Goal: Contribute content

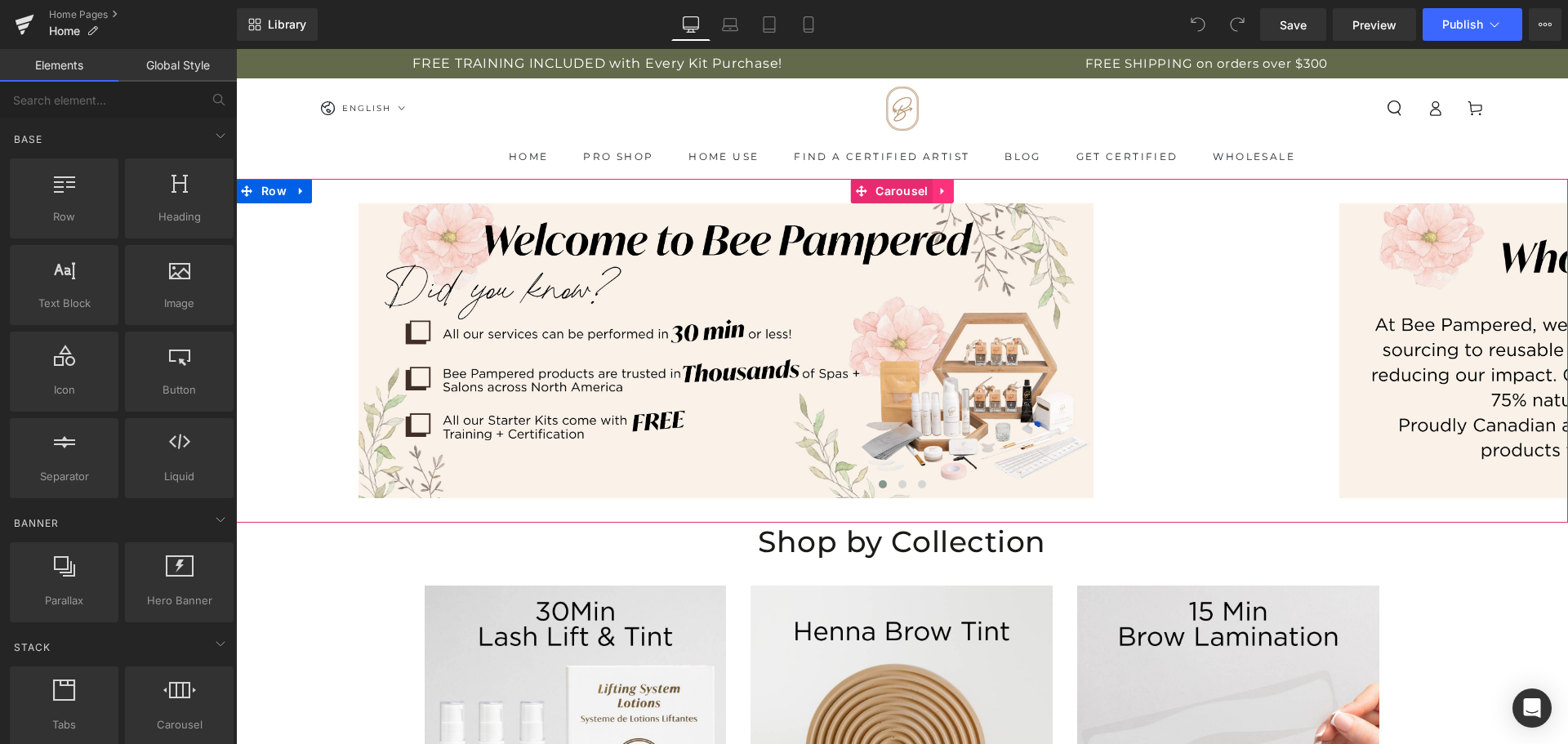
click at [933, 193] on link at bounding box center [943, 191] width 22 height 24
click at [948, 187] on icon at bounding box center [954, 190] width 11 height 12
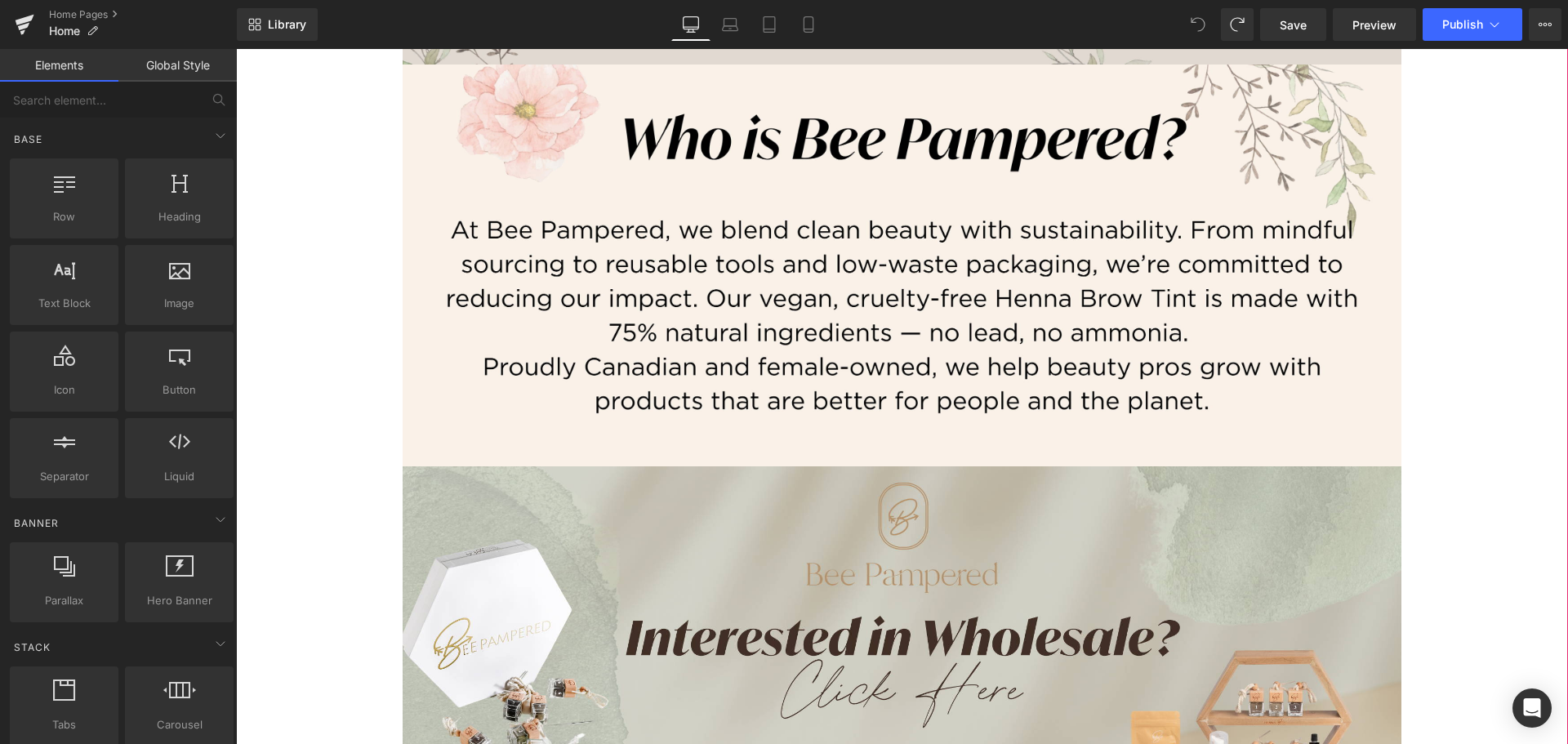
scroll to position [40, 0]
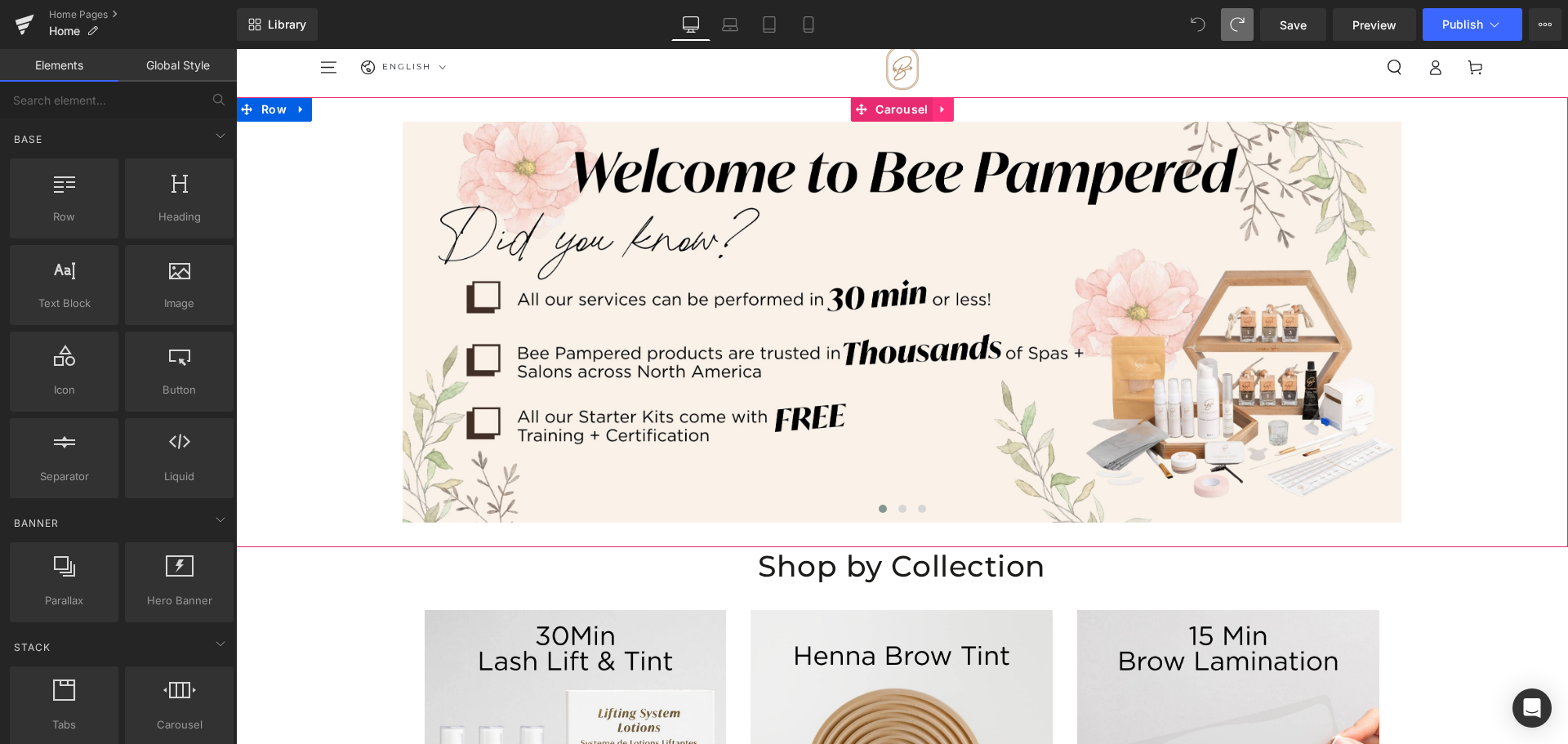
click at [940, 108] on icon at bounding box center [941, 109] width 3 height 8
click at [850, 105] on link "Carousel" at bounding box center [891, 109] width 82 height 24
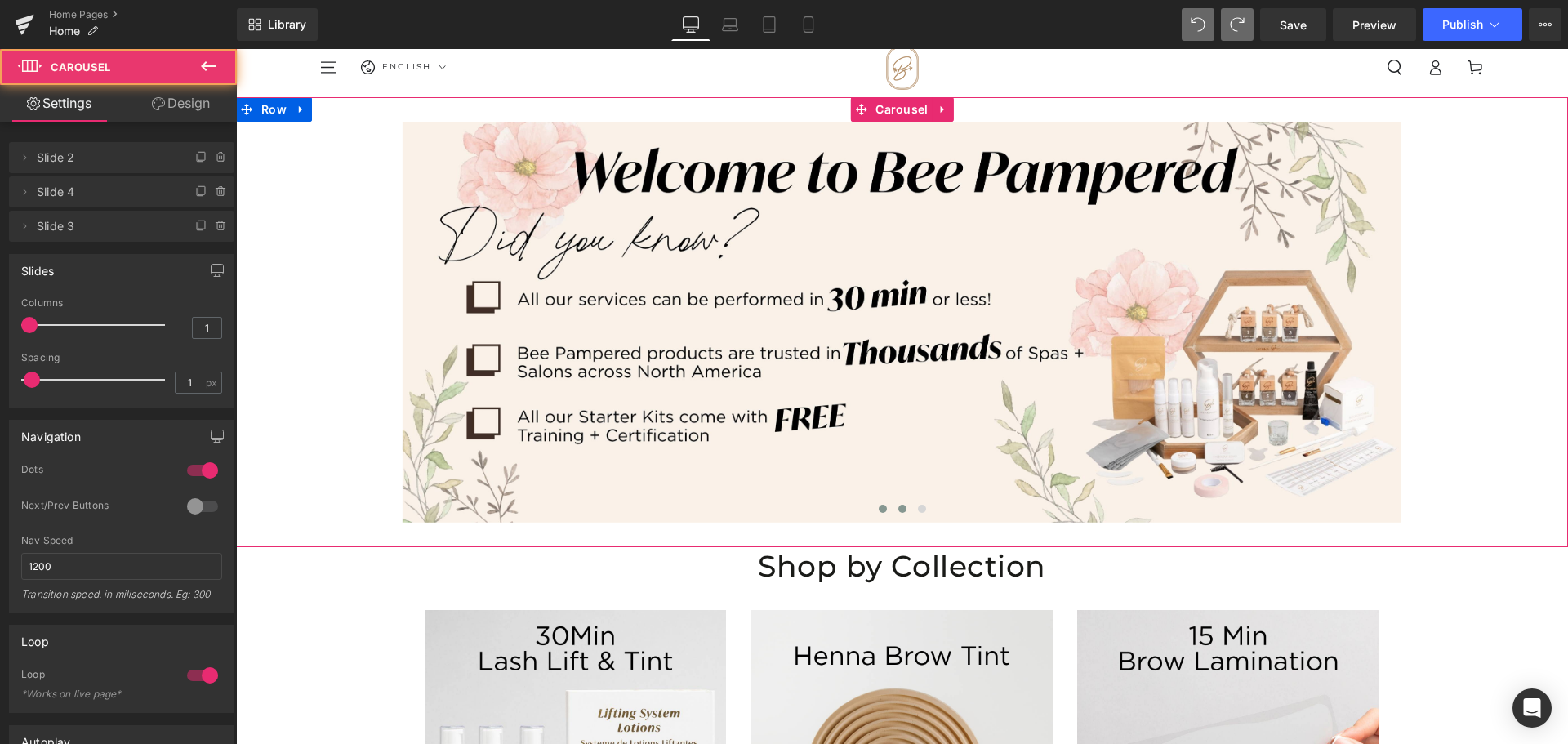
click at [898, 508] on span at bounding box center [902, 508] width 8 height 8
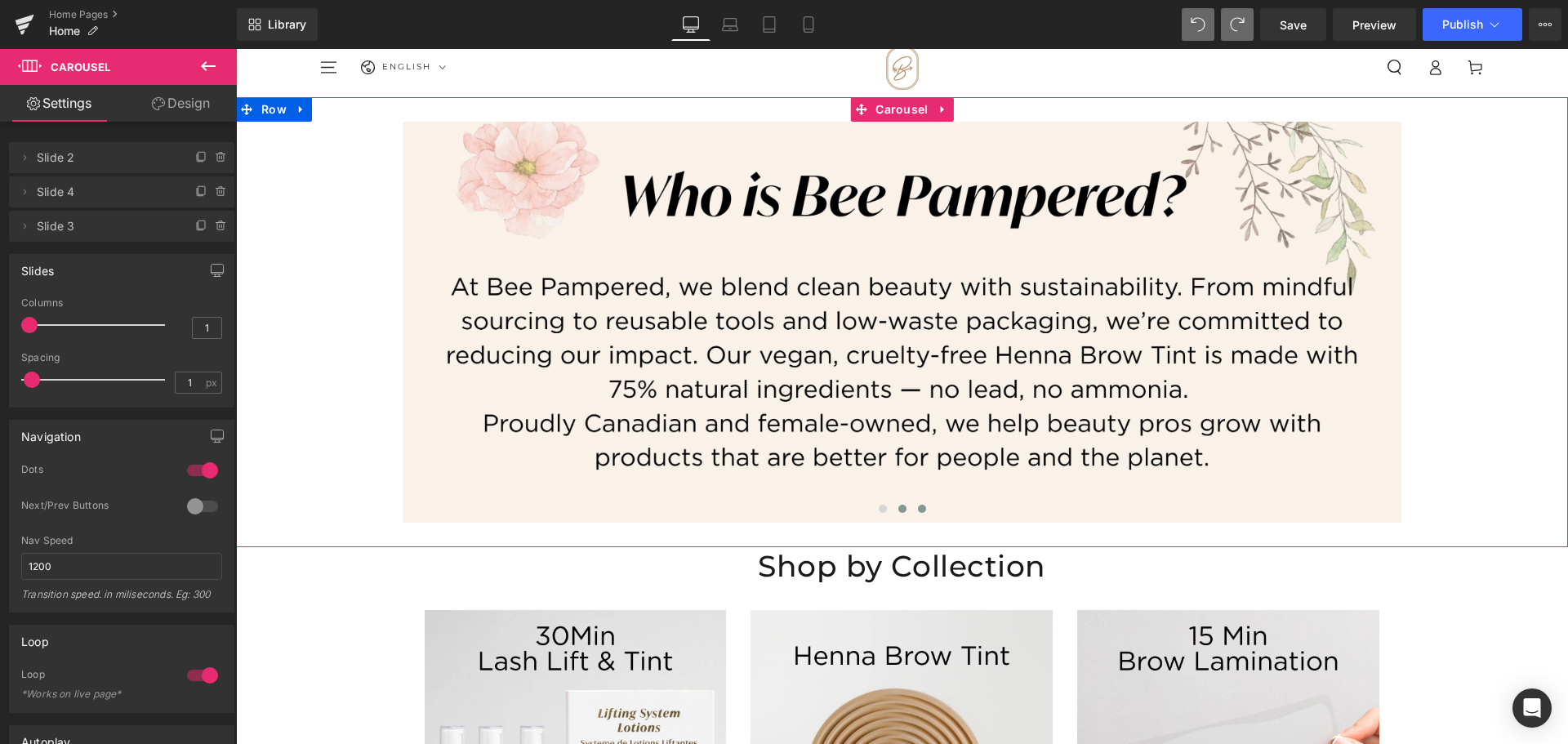
click at [921, 509] on button at bounding box center [922, 508] width 20 height 16
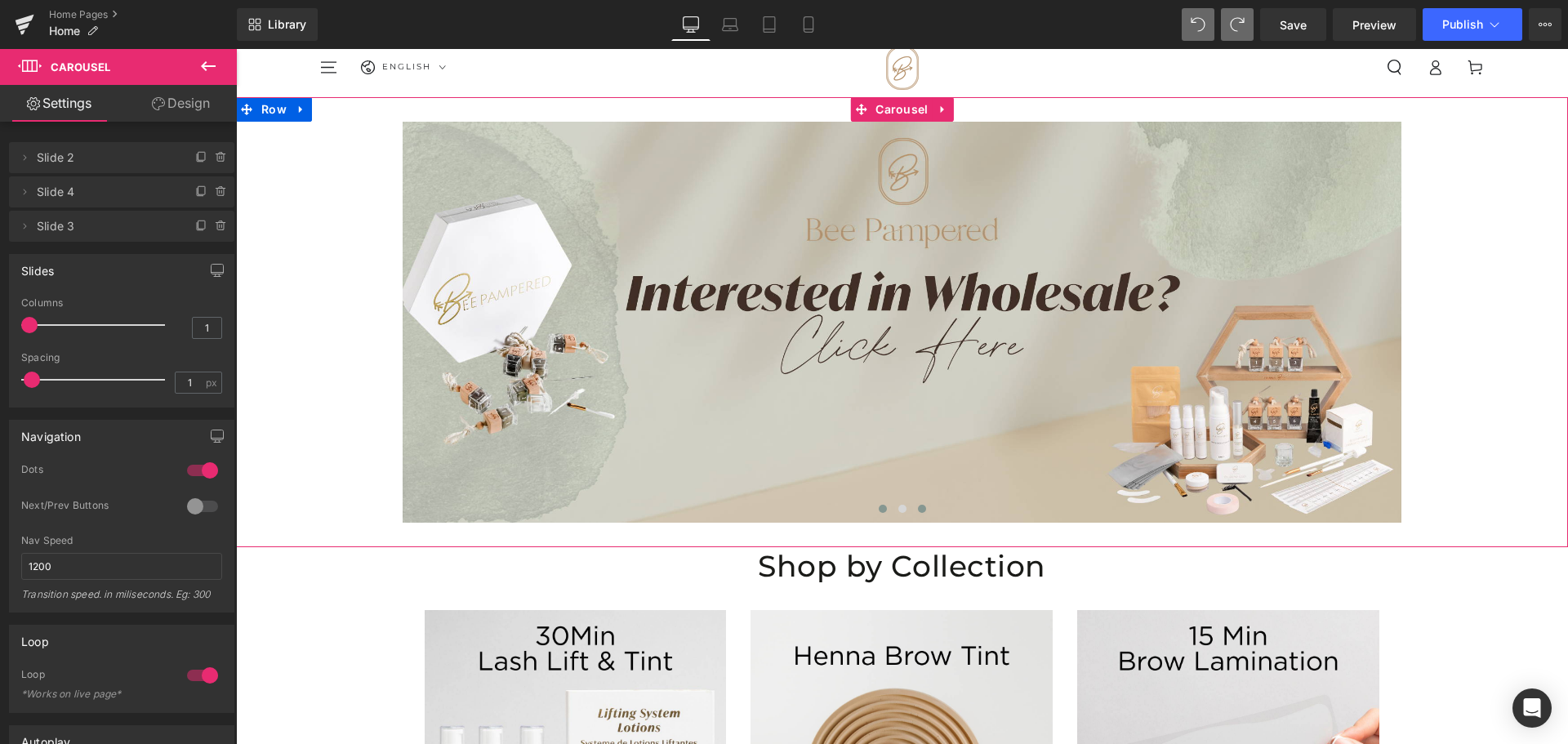
click at [879, 510] on span at bounding box center [882, 508] width 8 height 8
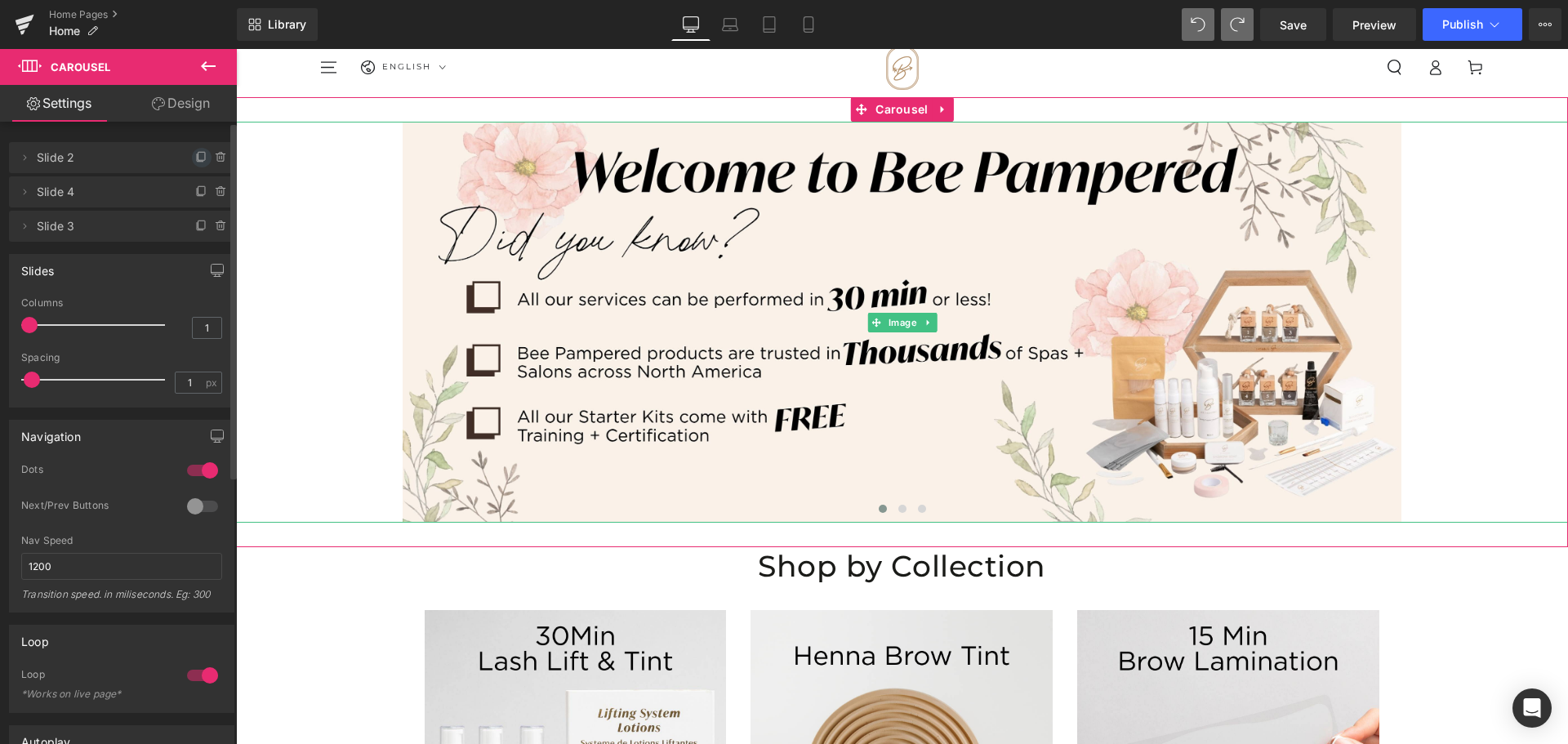
click at [195, 161] on icon at bounding box center [201, 157] width 13 height 13
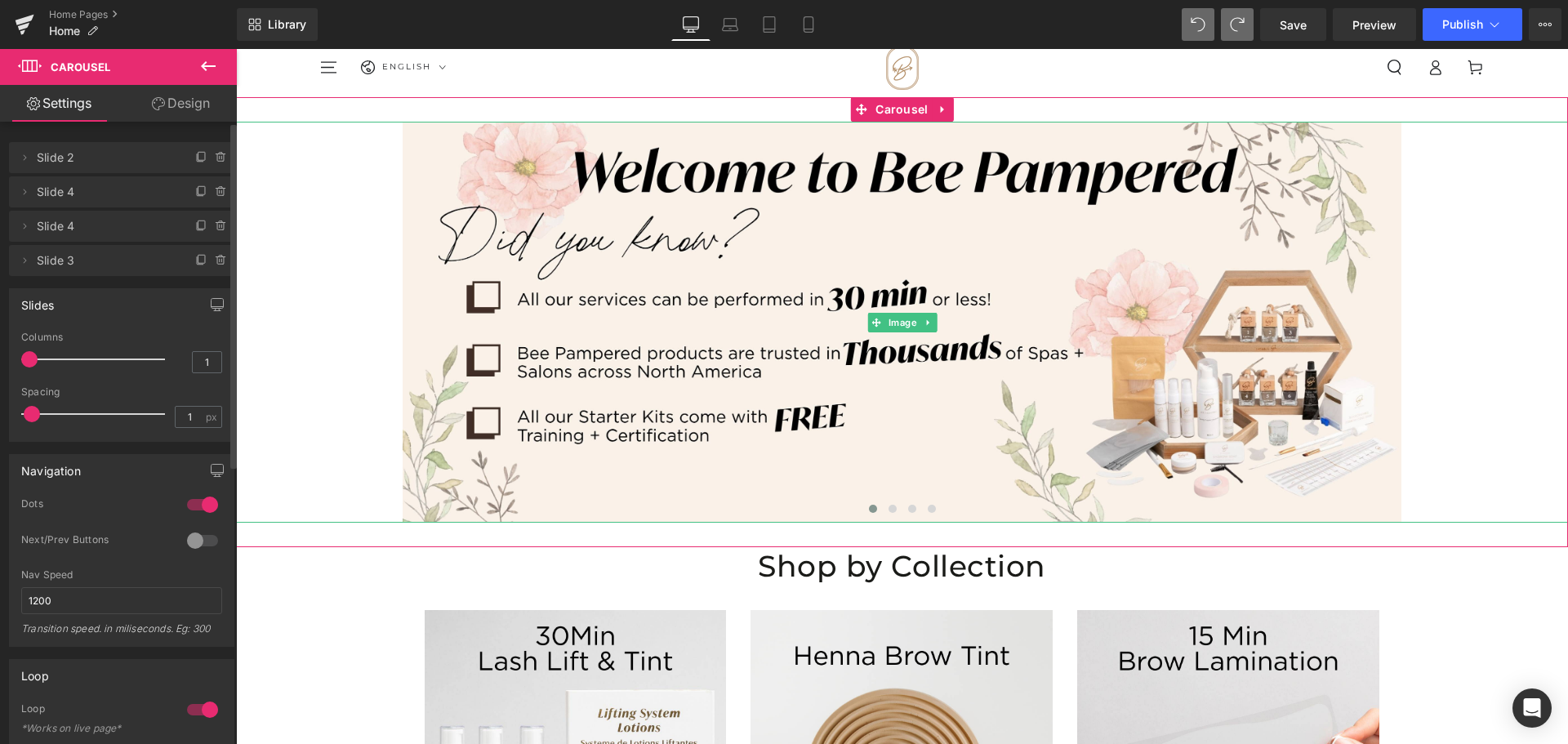
click at [97, 148] on span "Slide 2" at bounding box center [105, 157] width 137 height 31
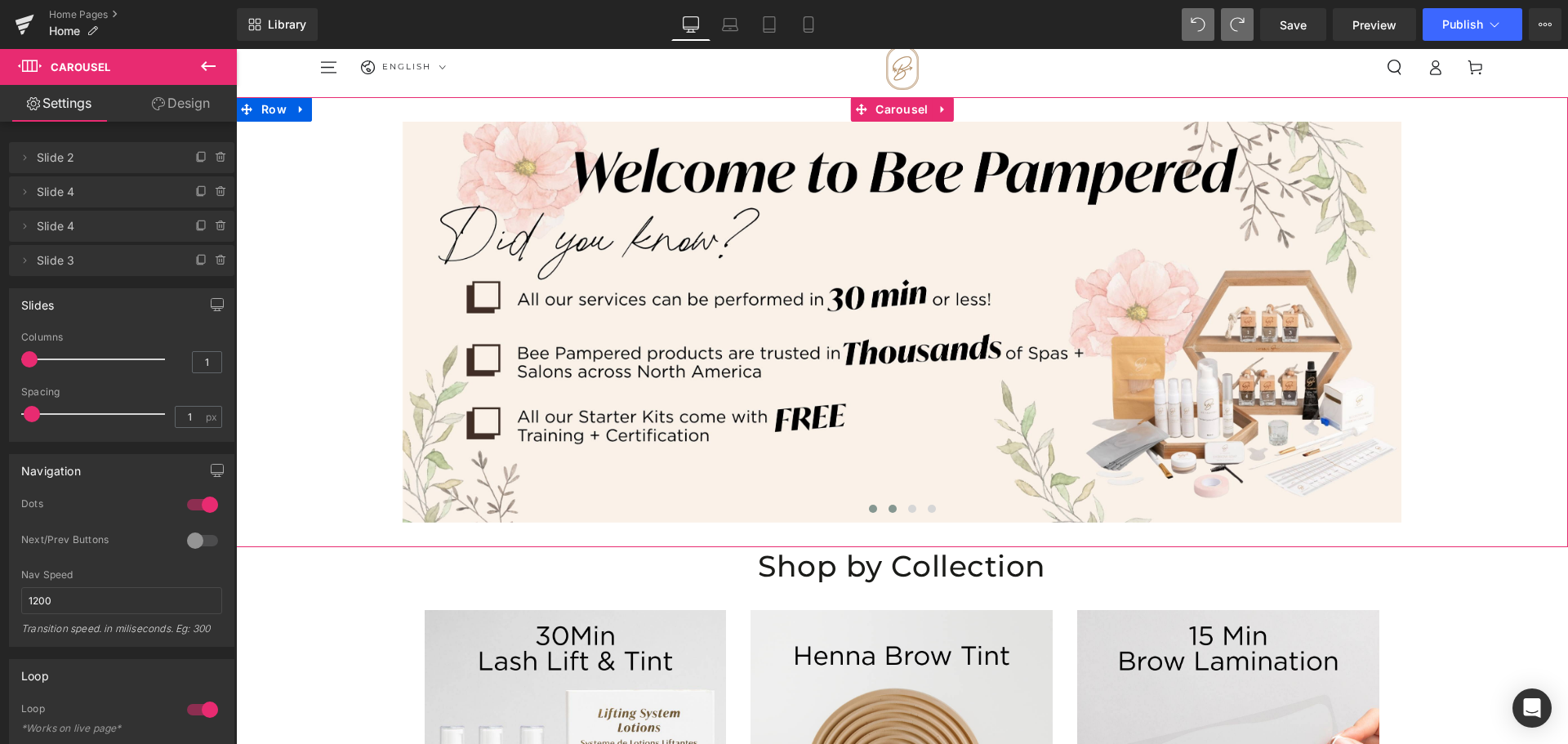
click at [889, 509] on span at bounding box center [892, 508] width 8 height 8
click at [908, 510] on span at bounding box center [911, 508] width 8 height 8
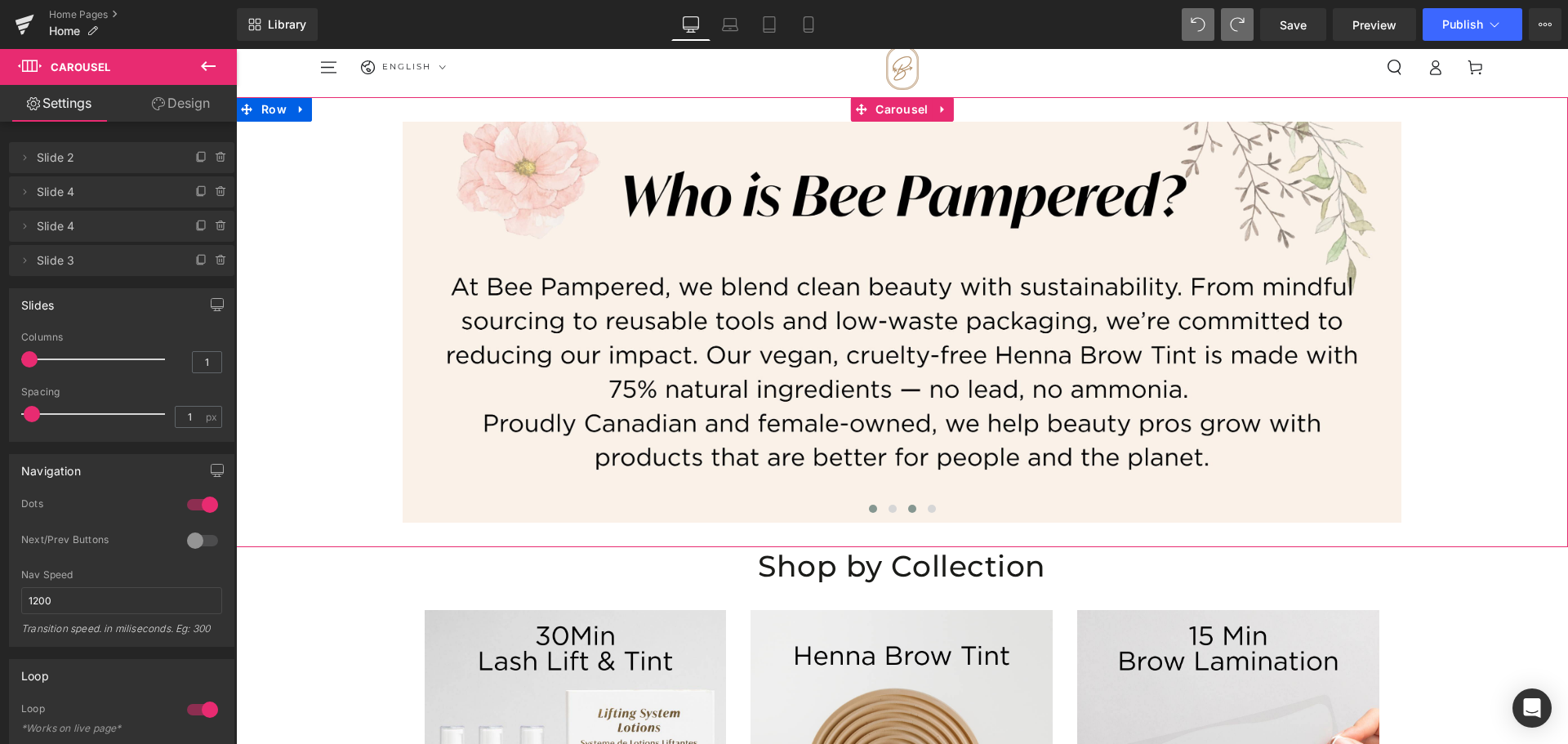
click at [869, 507] on span at bounding box center [873, 508] width 8 height 8
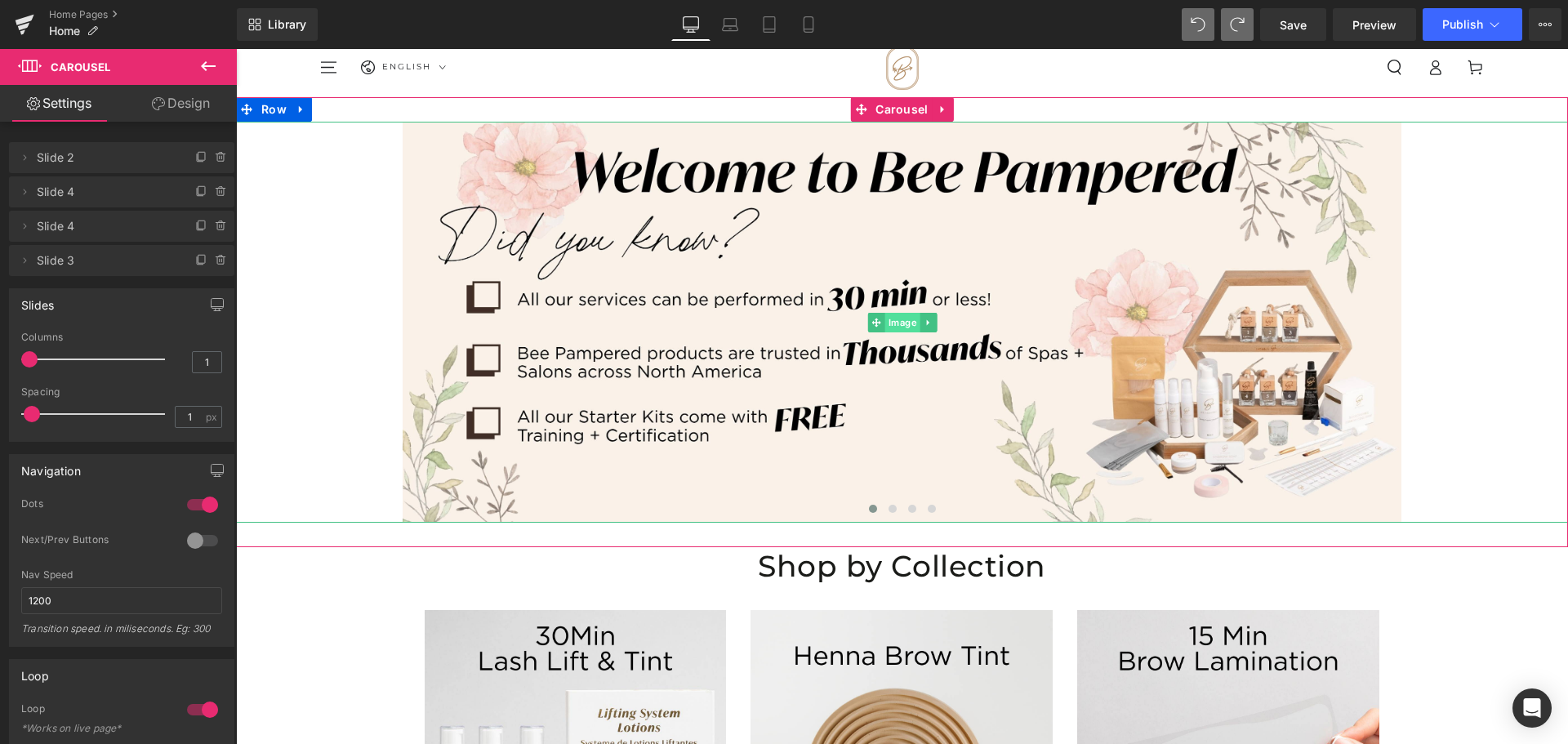
click at [900, 324] on span "Image" at bounding box center [902, 323] width 35 height 20
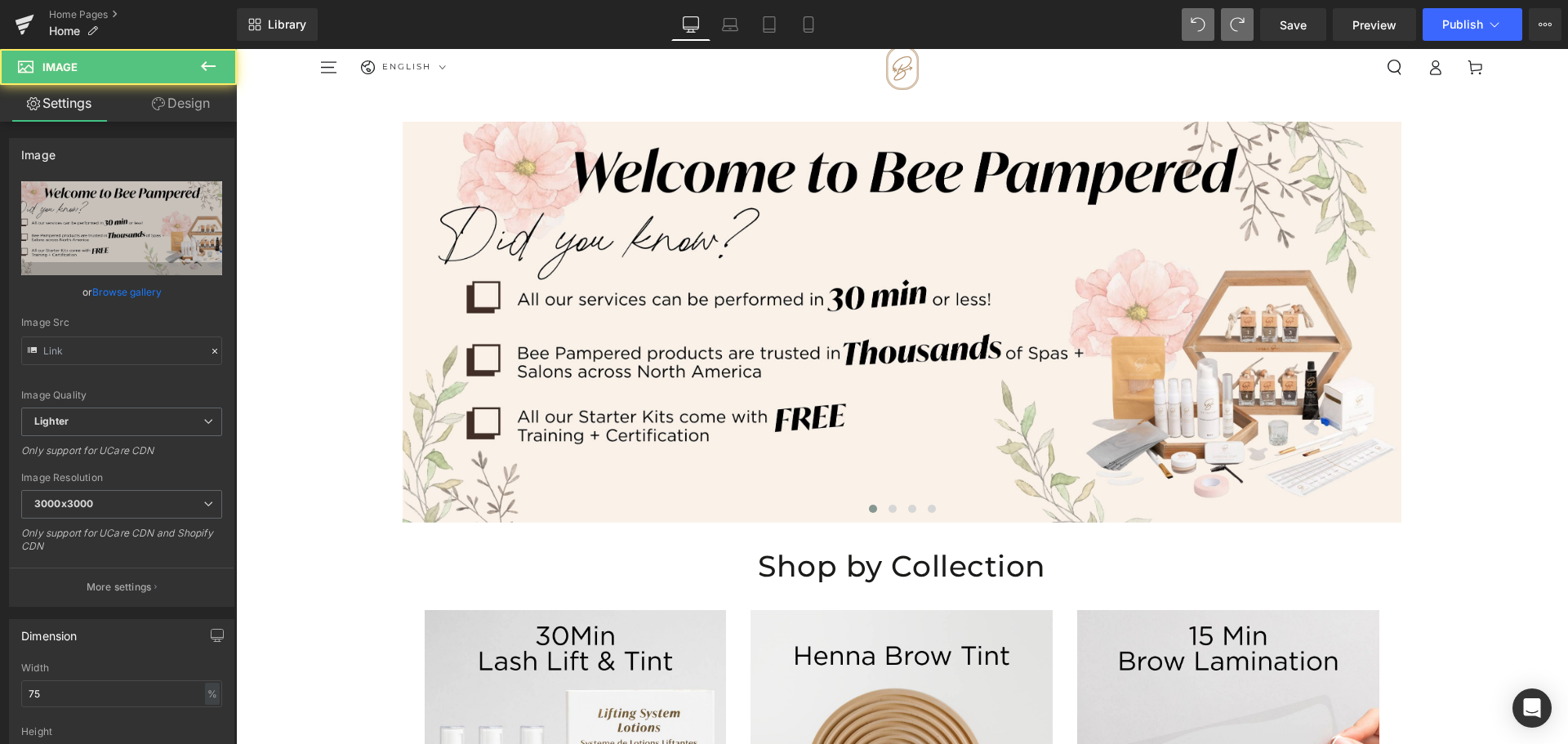
type input "[URL][DOMAIN_NAME]"
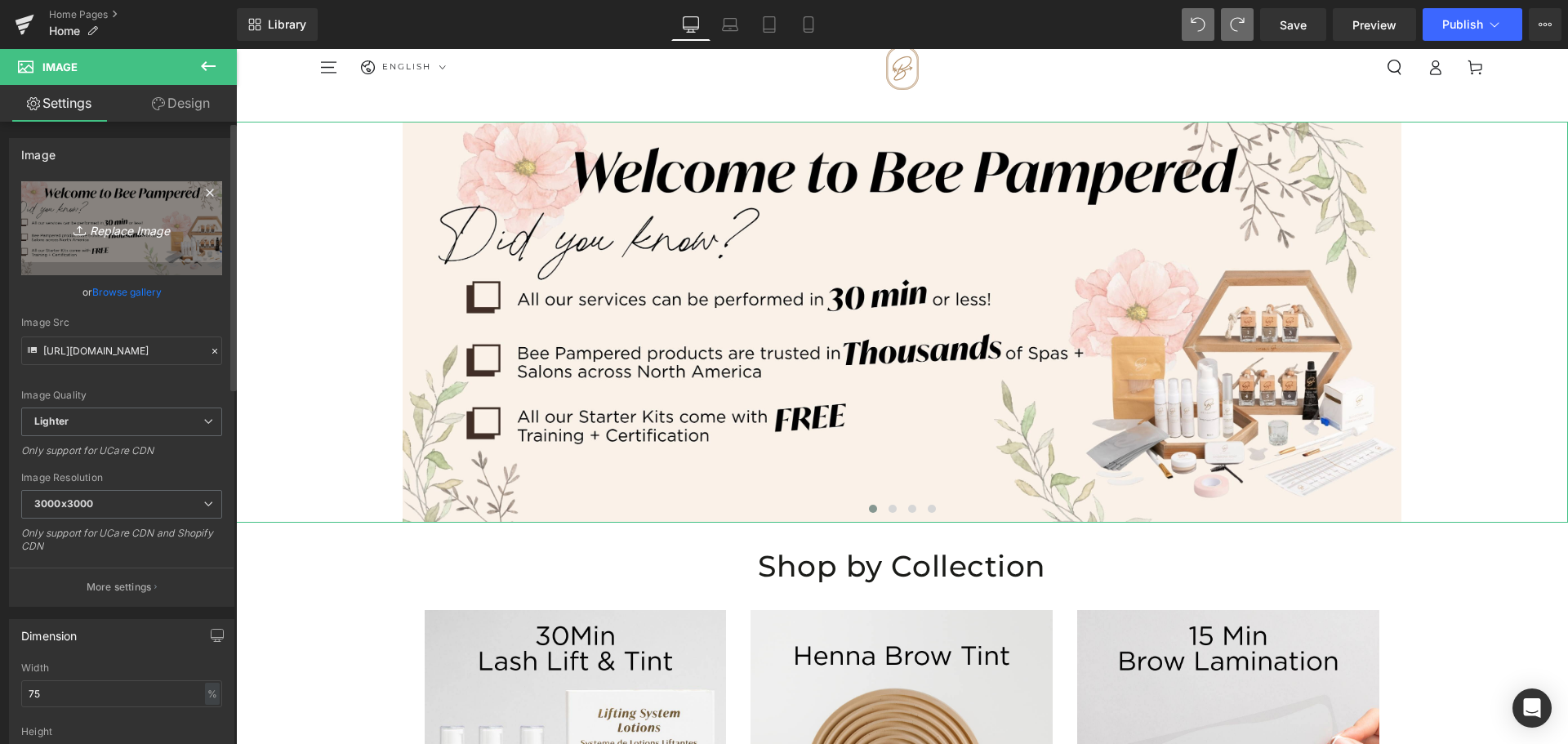
click at [168, 212] on link "Replace Image" at bounding box center [121, 228] width 201 height 94
click at [150, 236] on icon "Replace Image" at bounding box center [121, 228] width 131 height 21
click at [120, 213] on link "Replace Image" at bounding box center [121, 228] width 201 height 94
click at [102, 219] on icon "Replace Image" at bounding box center [121, 228] width 131 height 21
type input "C:\fakepath\Bee Pampered Website Banners 2024 (3).jpg"
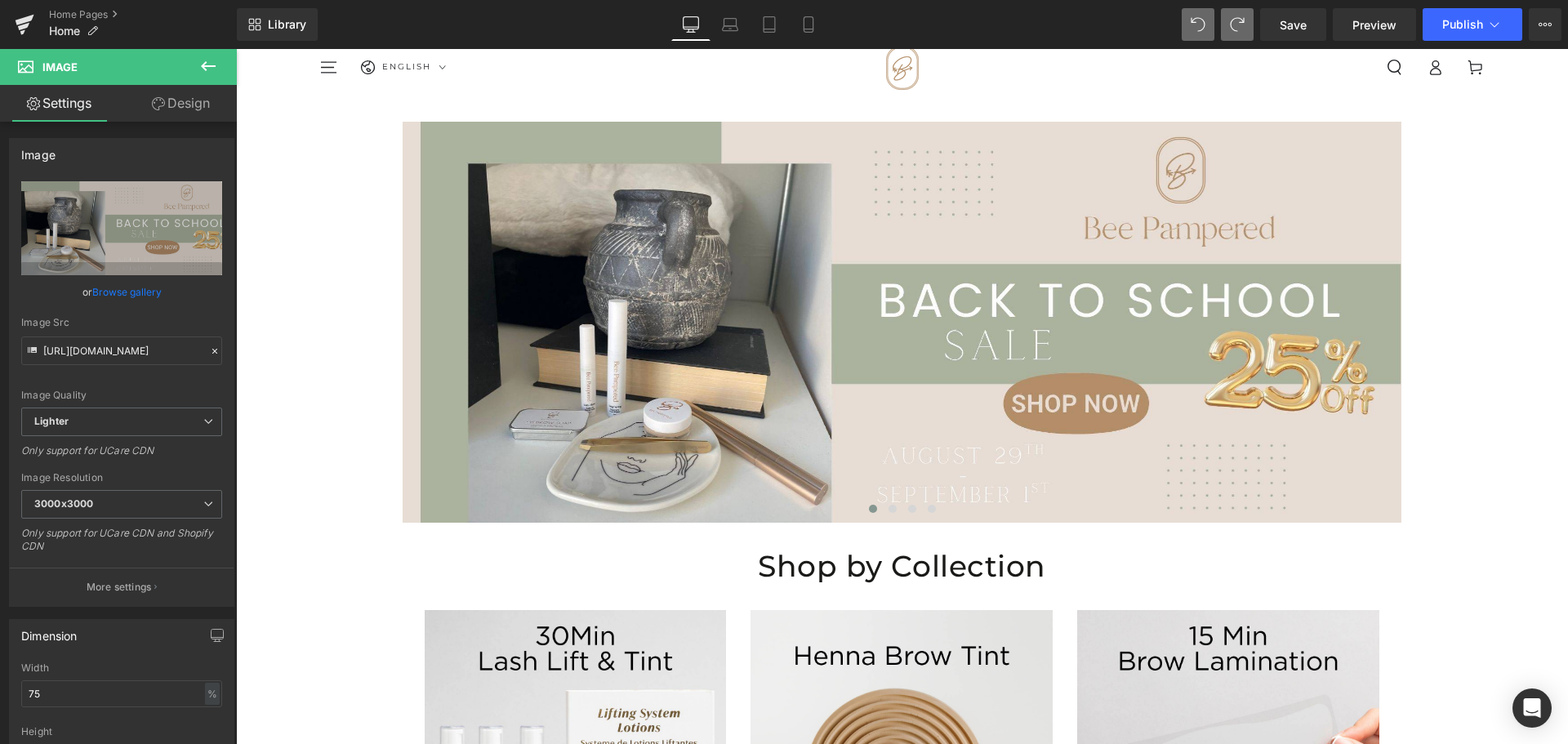
type input "[URL][DOMAIN_NAME]"
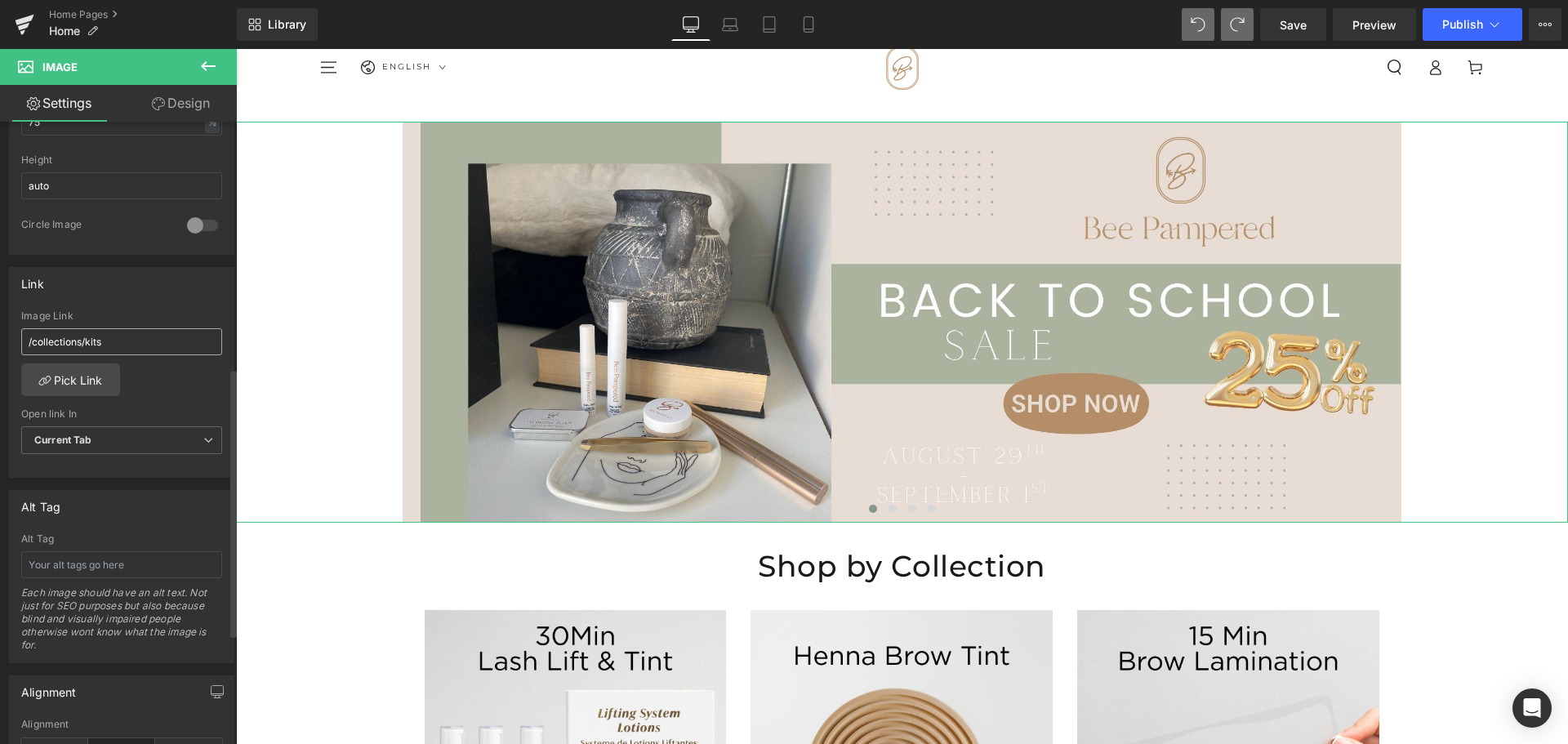
scroll to position [653, 0]
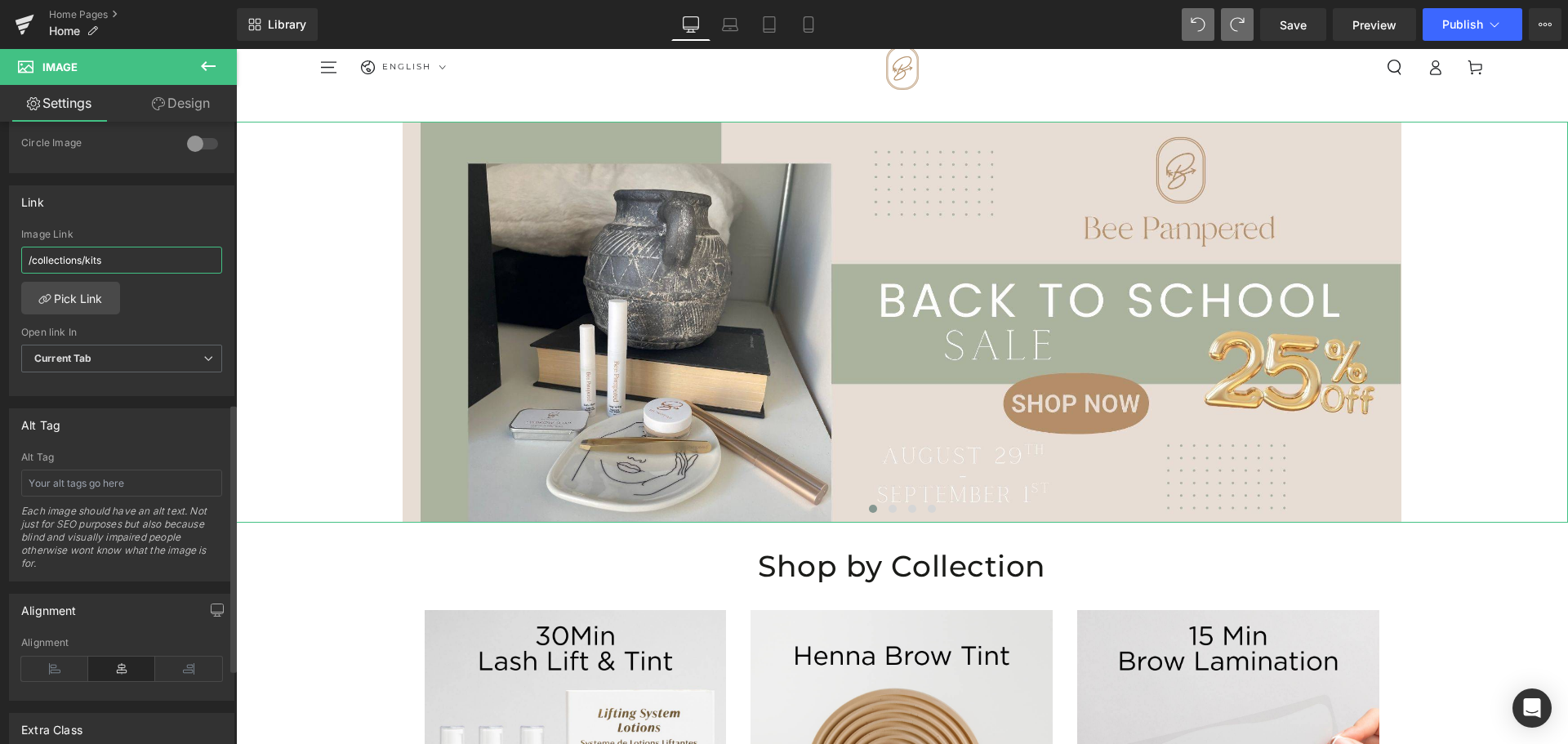
drag, startPoint x: 151, startPoint y: 261, endPoint x: 0, endPoint y: 250, distance: 151.4
click at [0, 250] on div "Link /collections/kits Image Link /collections/kits Pick Link Current Tab New T…" at bounding box center [122, 285] width 244 height 224
paste input "[URL][DOMAIN_NAME]"
type input "[URL][DOMAIN_NAME]"
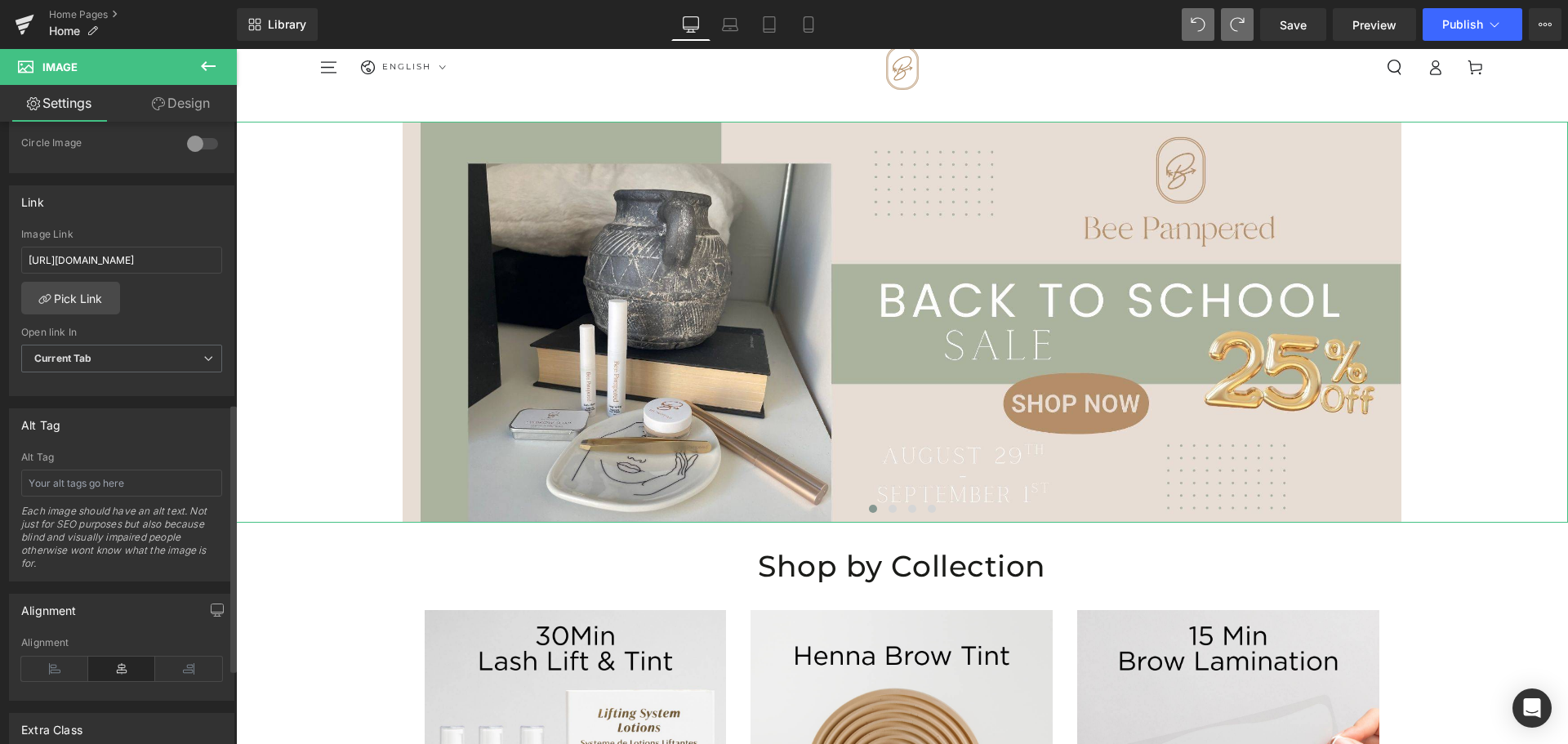
click at [188, 302] on div "[URL][DOMAIN_NAME] Image Link [URL][DOMAIN_NAME] Pick Link Current Tab New Tab …" at bounding box center [121, 312] width 224 height 168
click at [1490, 36] on button "Publish" at bounding box center [1472, 24] width 100 height 33
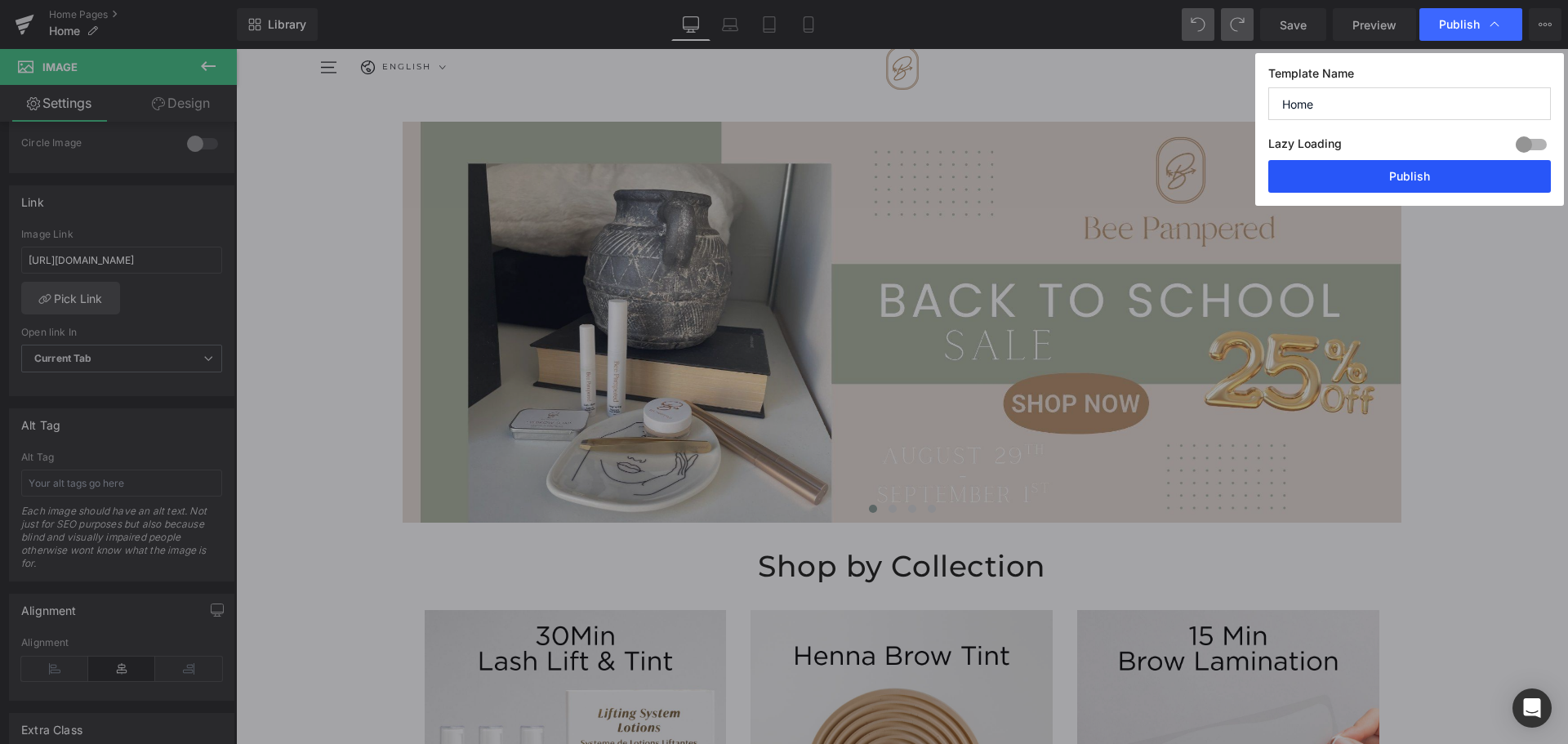
drag, startPoint x: 1174, startPoint y: 131, endPoint x: 1410, endPoint y: 180, distance: 241.0
click at [1410, 180] on button "Publish" at bounding box center [1410, 176] width 282 height 33
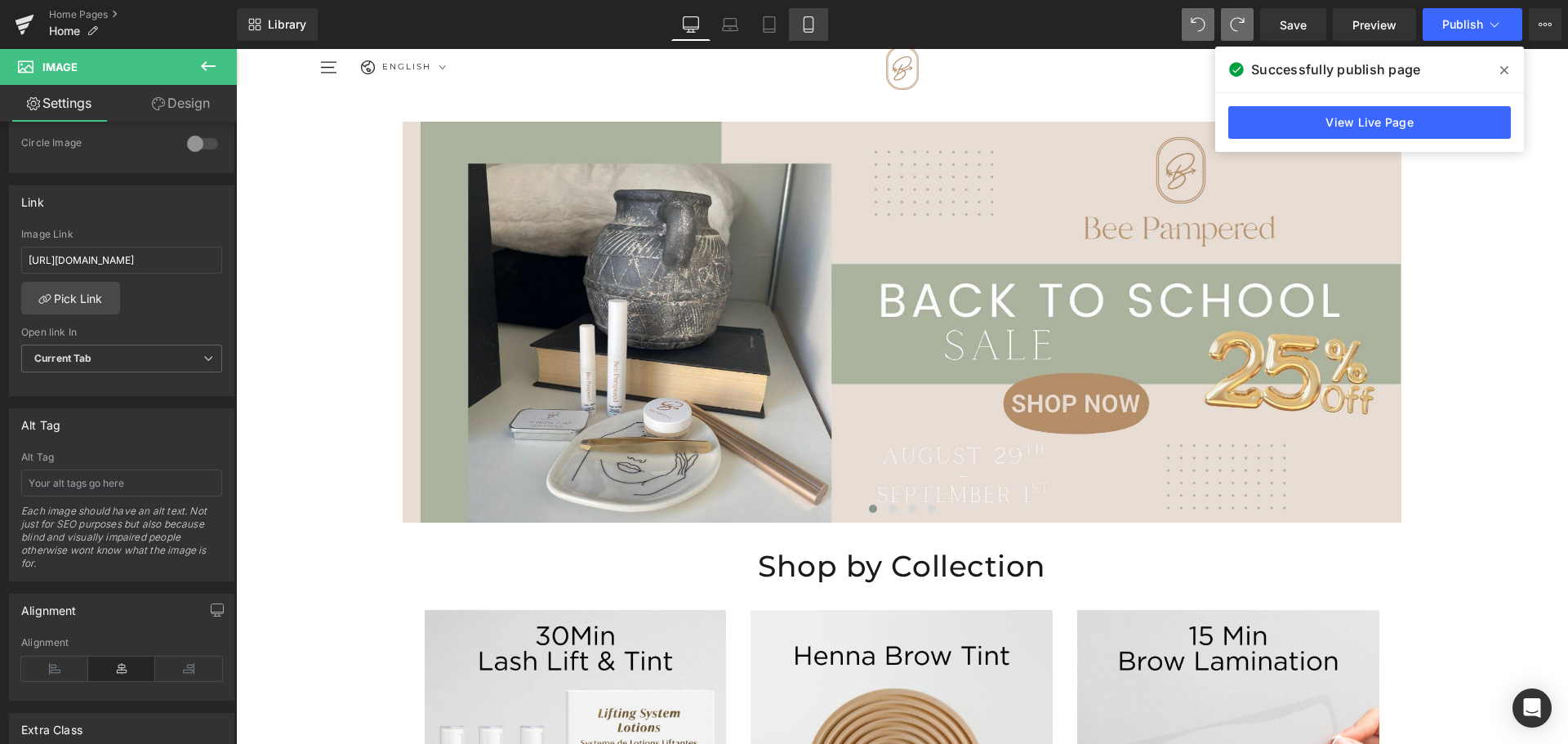
click at [805, 22] on icon at bounding box center [808, 25] width 9 height 15
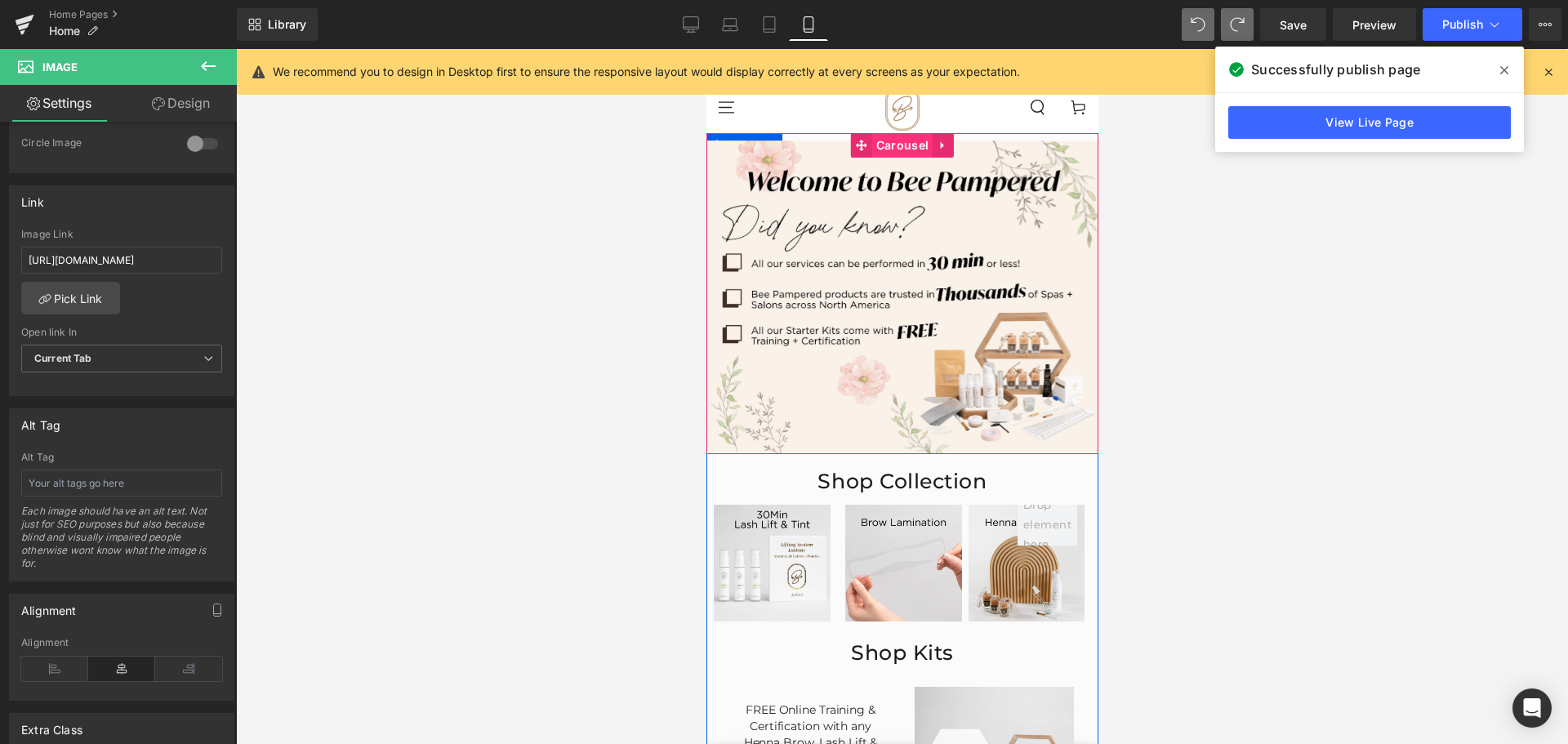
click at [880, 145] on span "Carousel" at bounding box center [902, 145] width 60 height 24
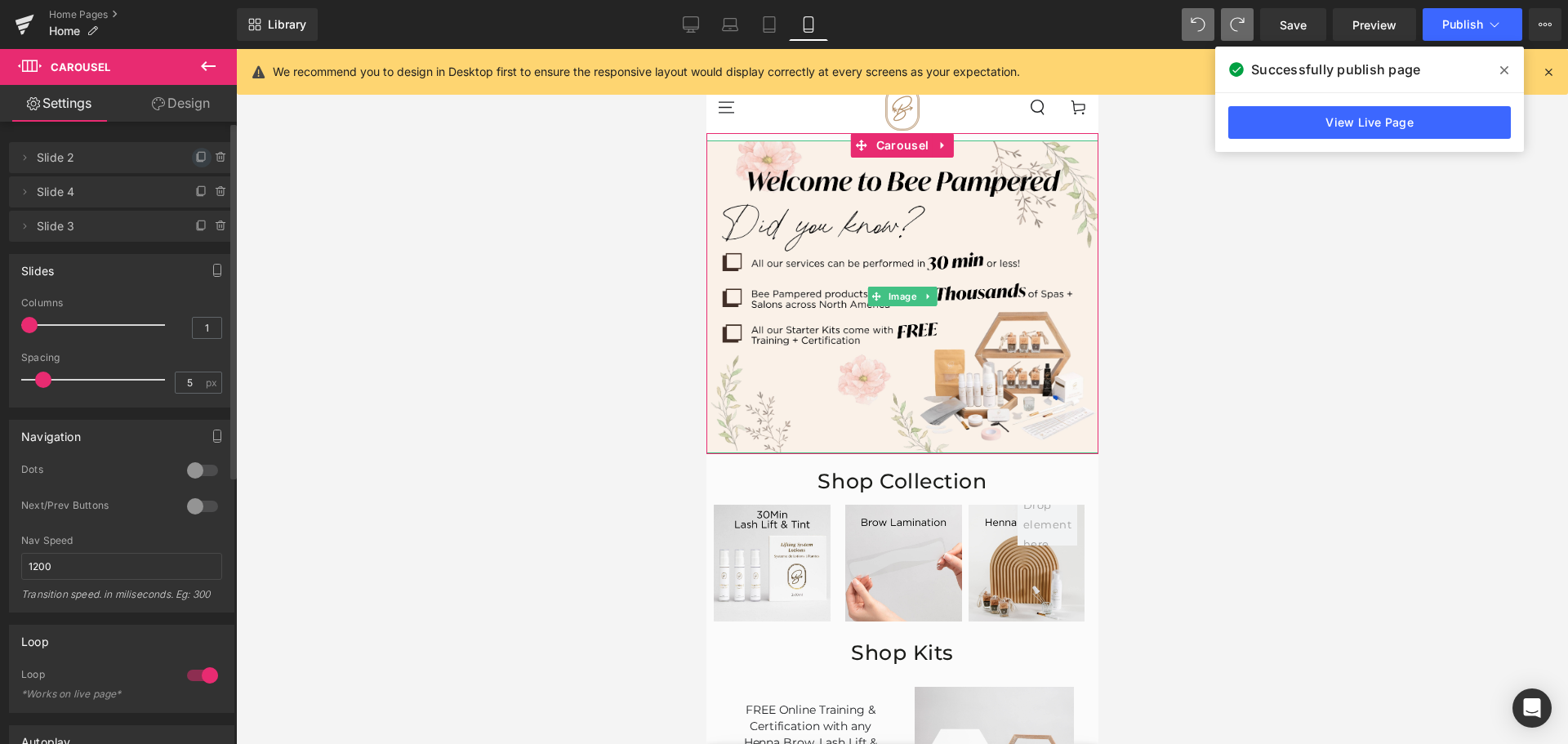
click at [192, 153] on span at bounding box center [201, 157] width 20 height 20
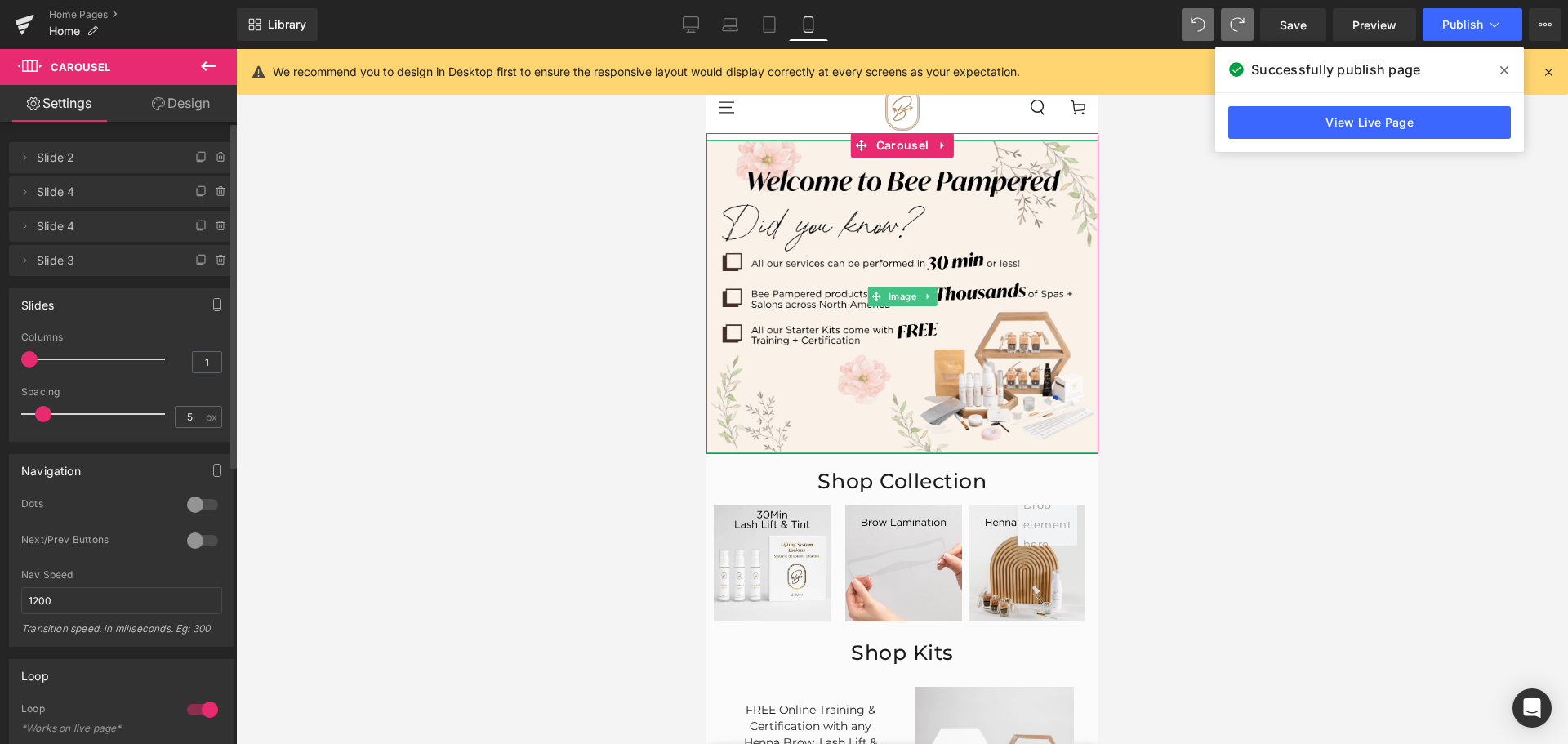
click at [122, 155] on span "Slide 2" at bounding box center [105, 157] width 137 height 31
click at [47, 160] on span "Slide 2" at bounding box center [105, 157] width 137 height 31
click at [22, 157] on icon at bounding box center [24, 157] width 13 height 13
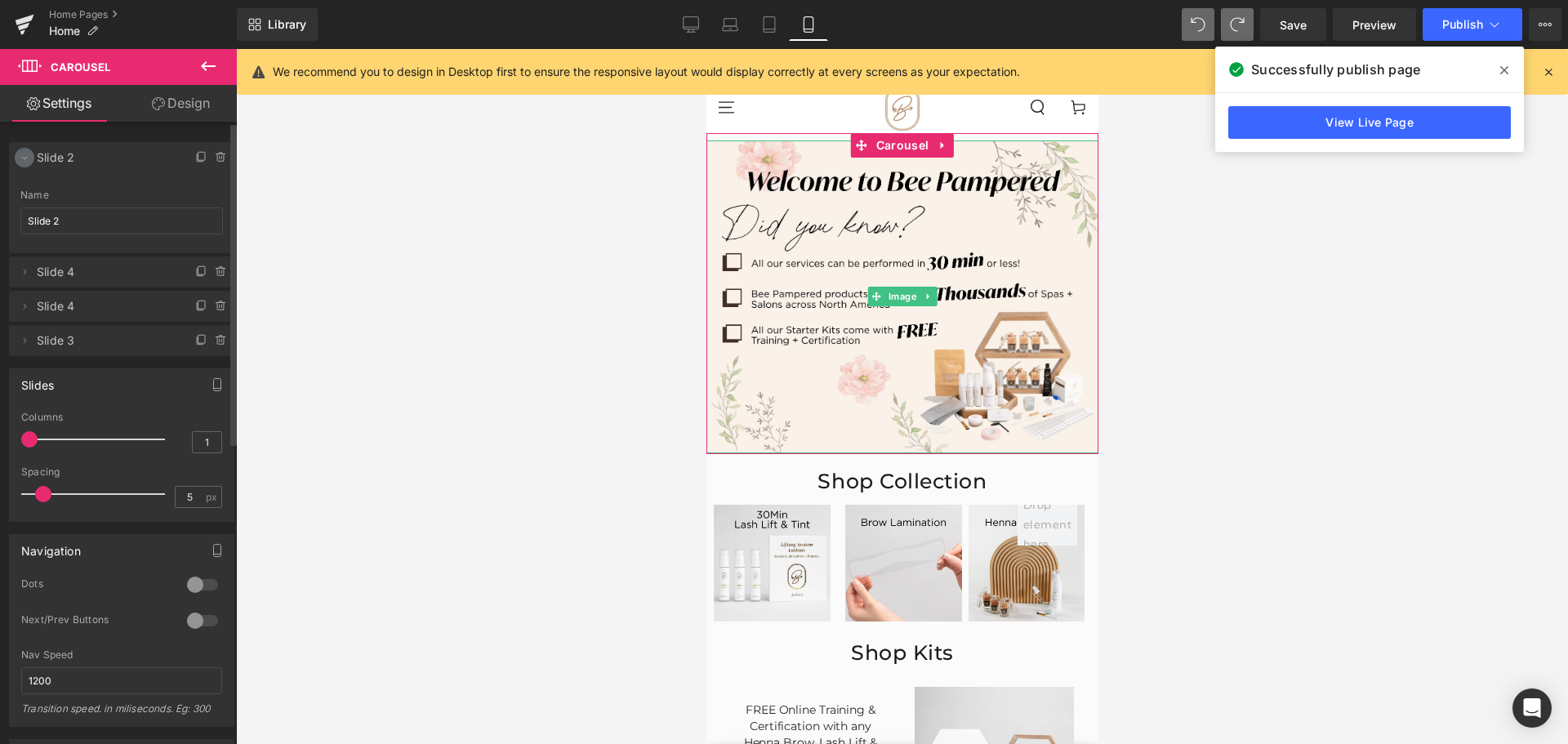
click at [22, 157] on icon at bounding box center [25, 158] width 6 height 3
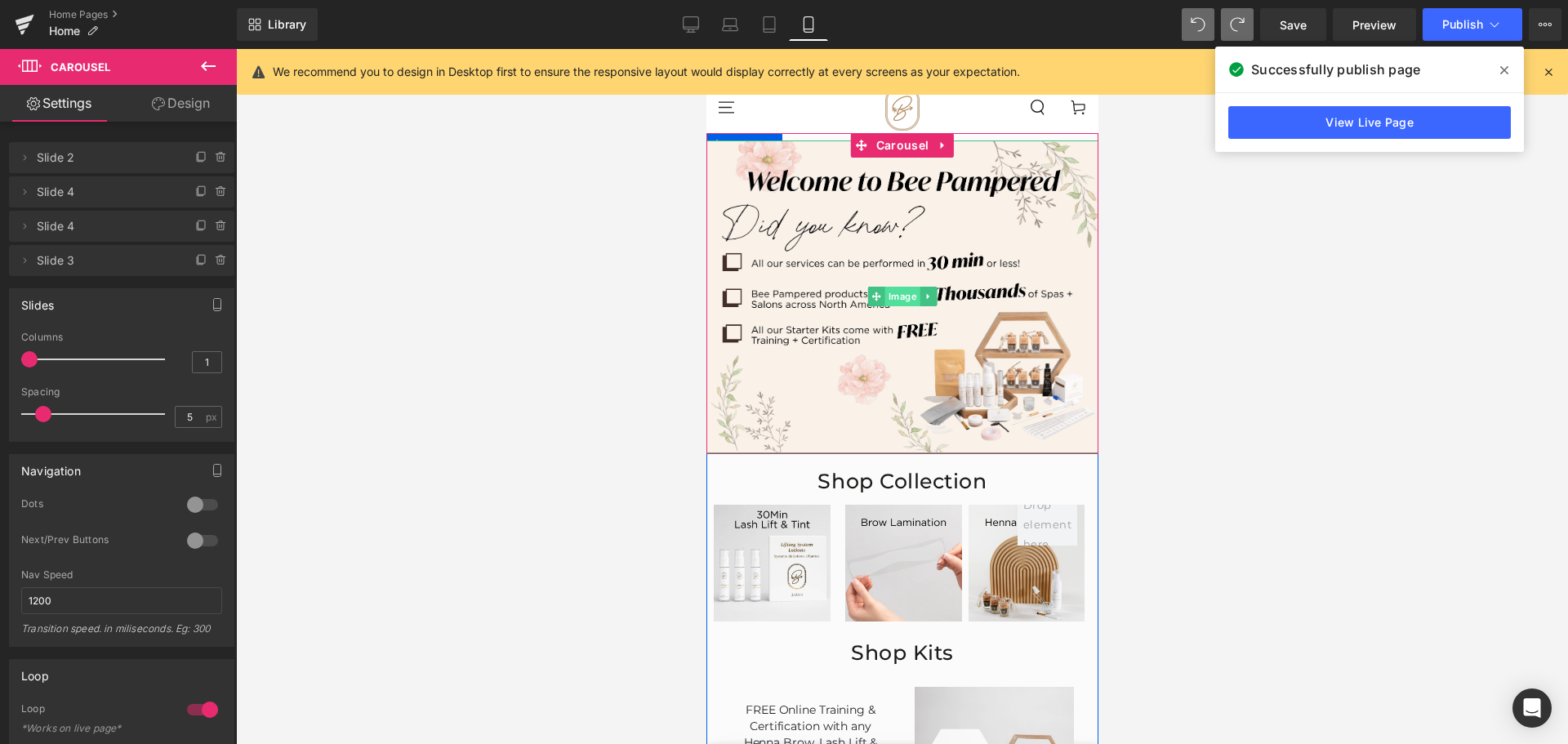
click at [895, 298] on span "Image" at bounding box center [902, 296] width 35 height 20
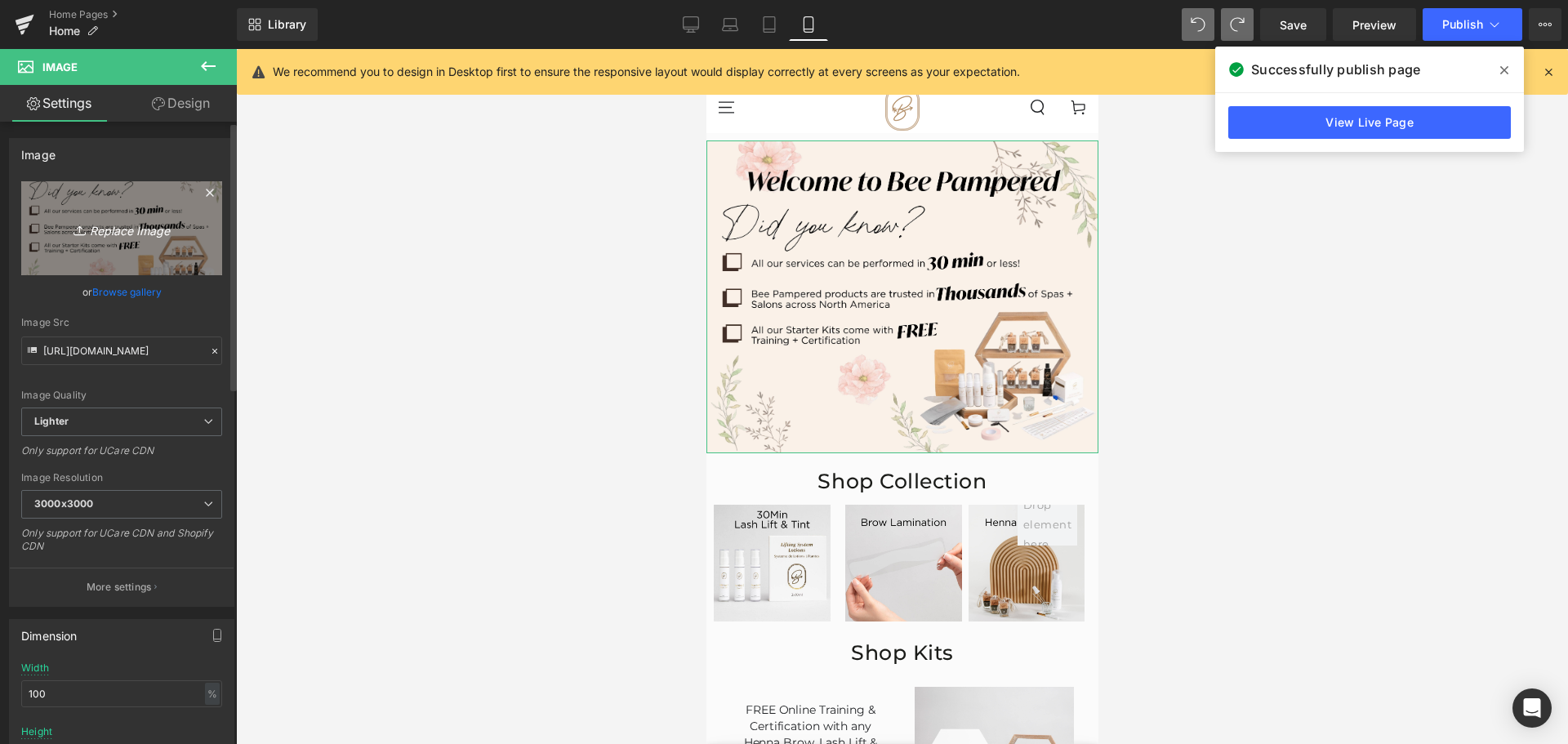
click at [111, 218] on icon "Replace Image" at bounding box center [121, 228] width 131 height 21
type input "C:\fakepath\Congradulations! (1).jpg"
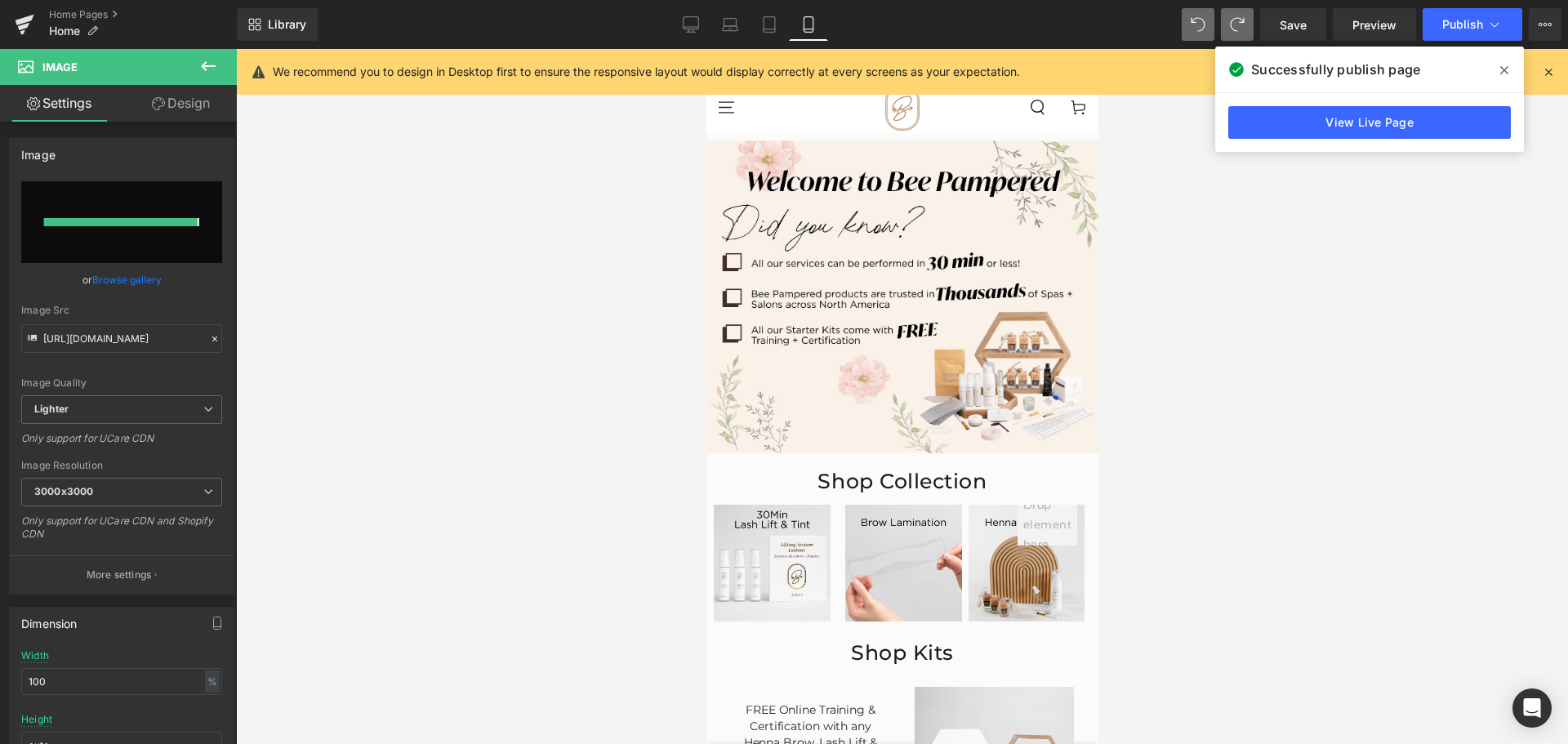
type input "[URL][DOMAIN_NAME]"
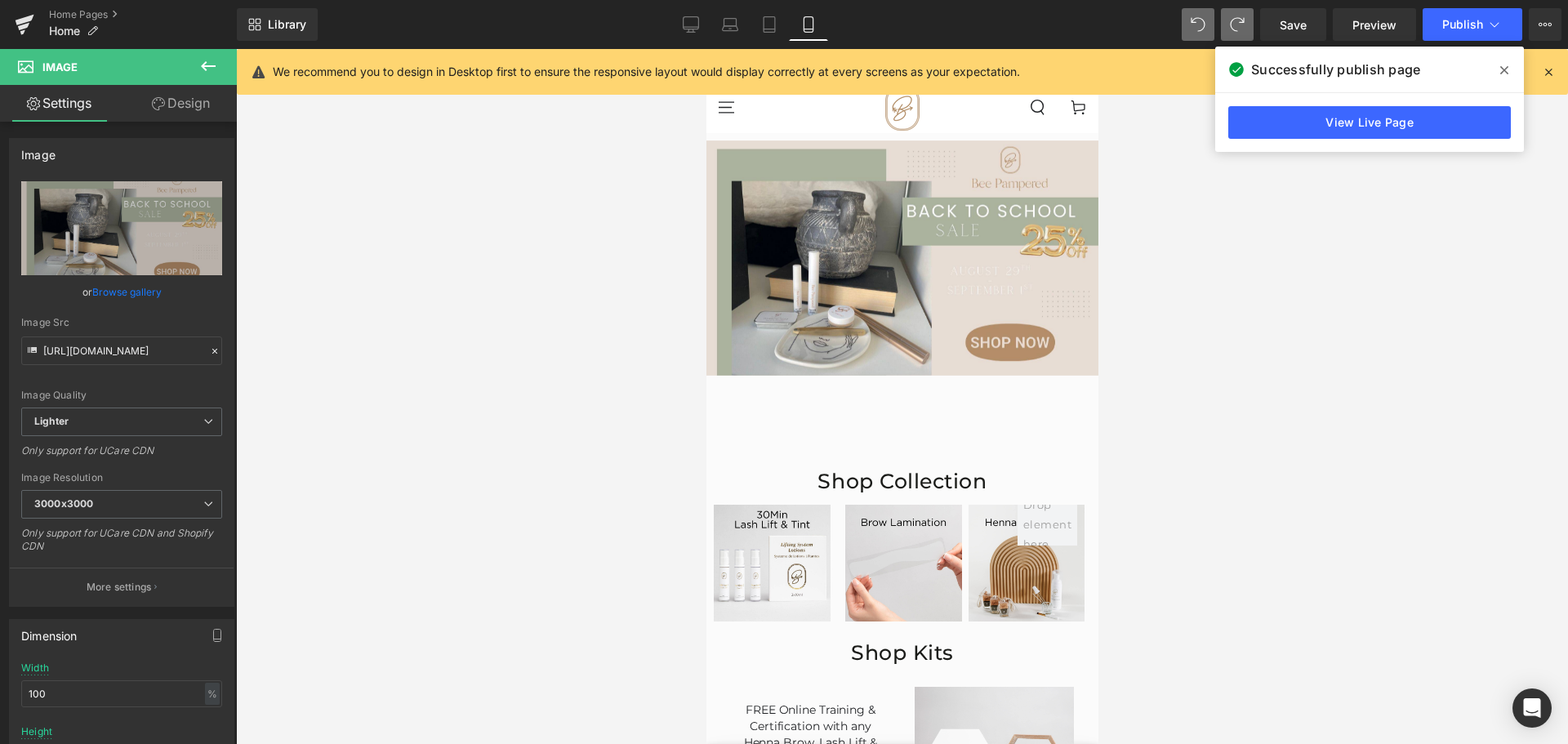
click at [1515, 64] on span at bounding box center [1504, 70] width 26 height 26
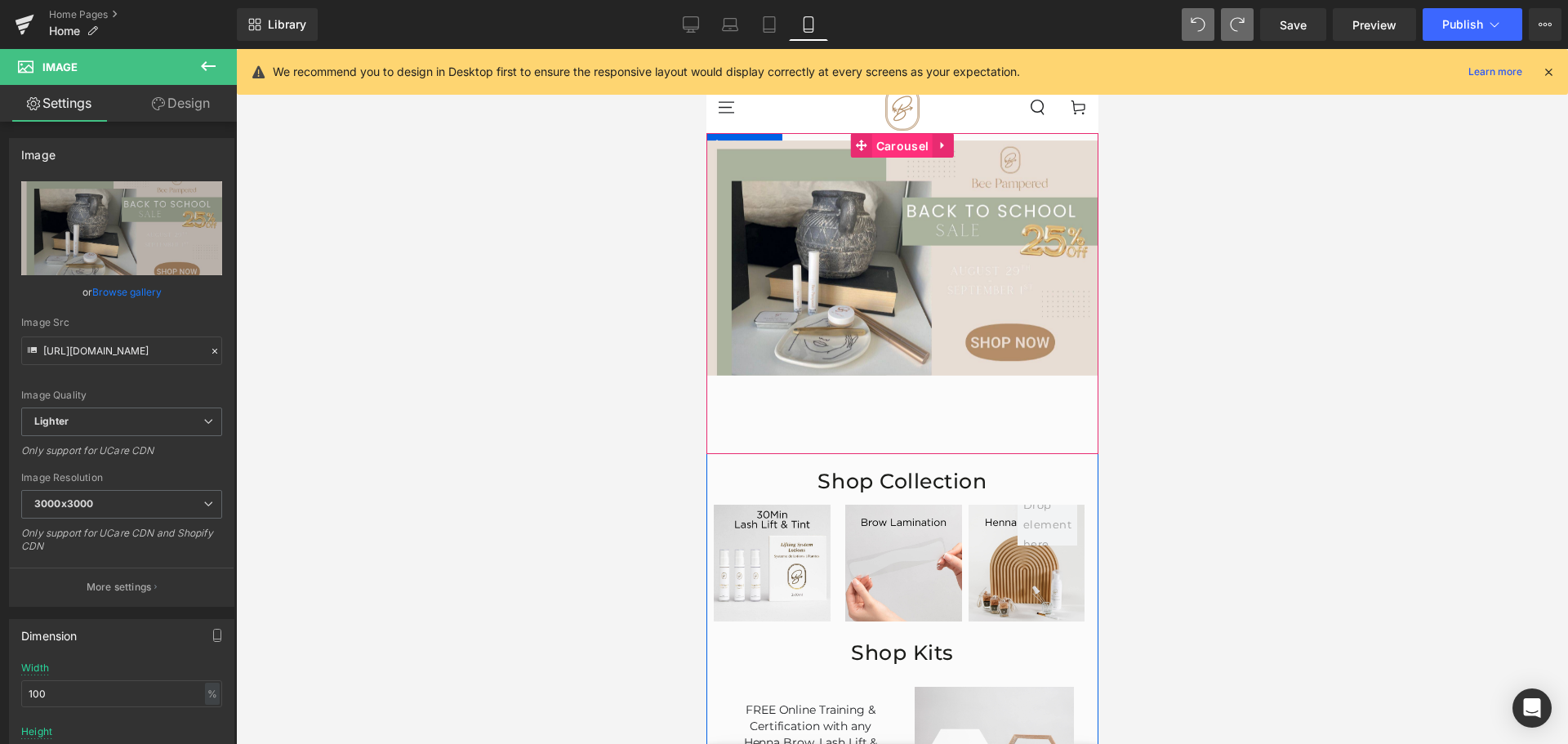
click at [888, 145] on span "Carousel" at bounding box center [902, 146] width 60 height 24
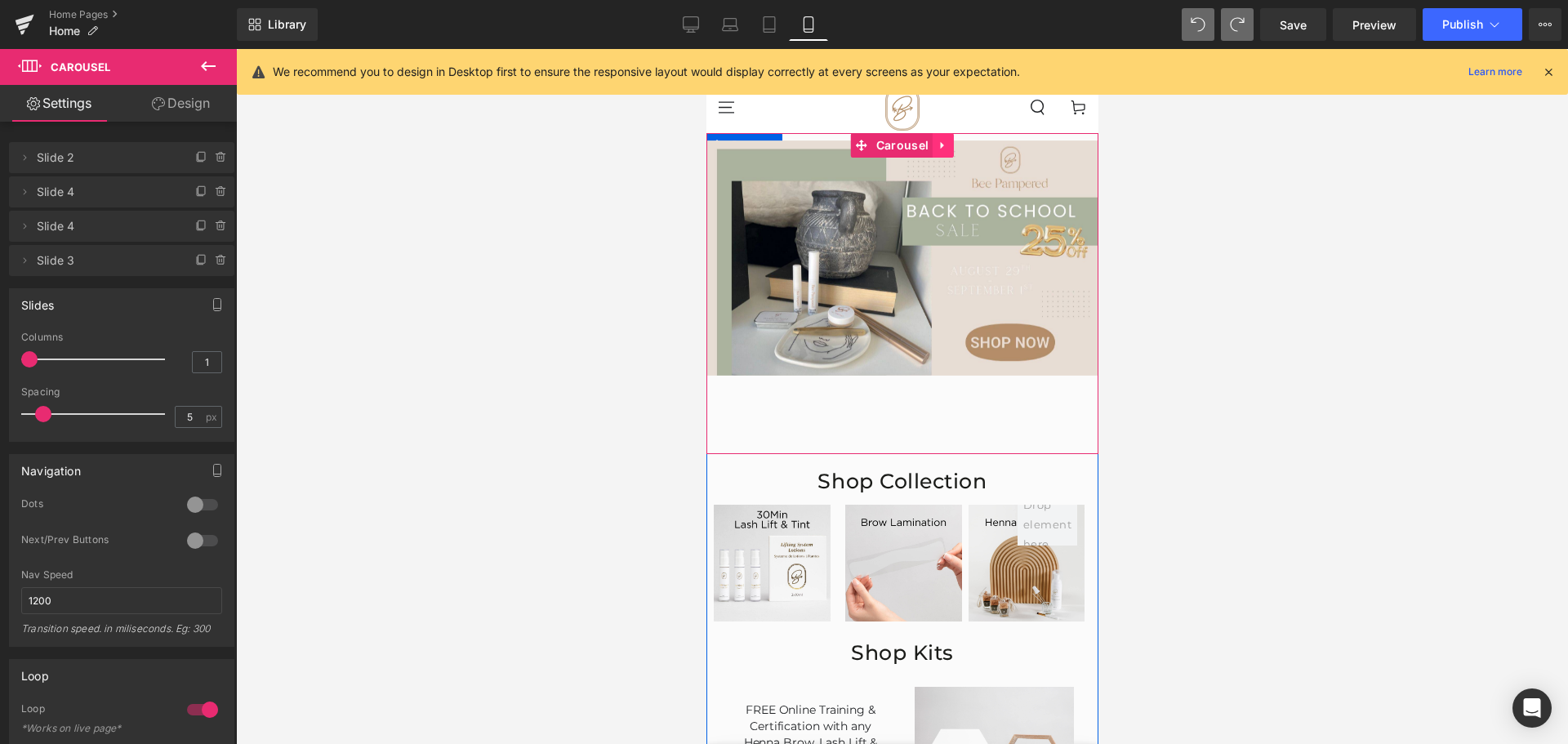
click at [939, 143] on icon at bounding box center [942, 144] width 11 height 12
click at [788, 137] on div "Image Image Image Image ‹ ›" at bounding box center [902, 293] width 392 height 321
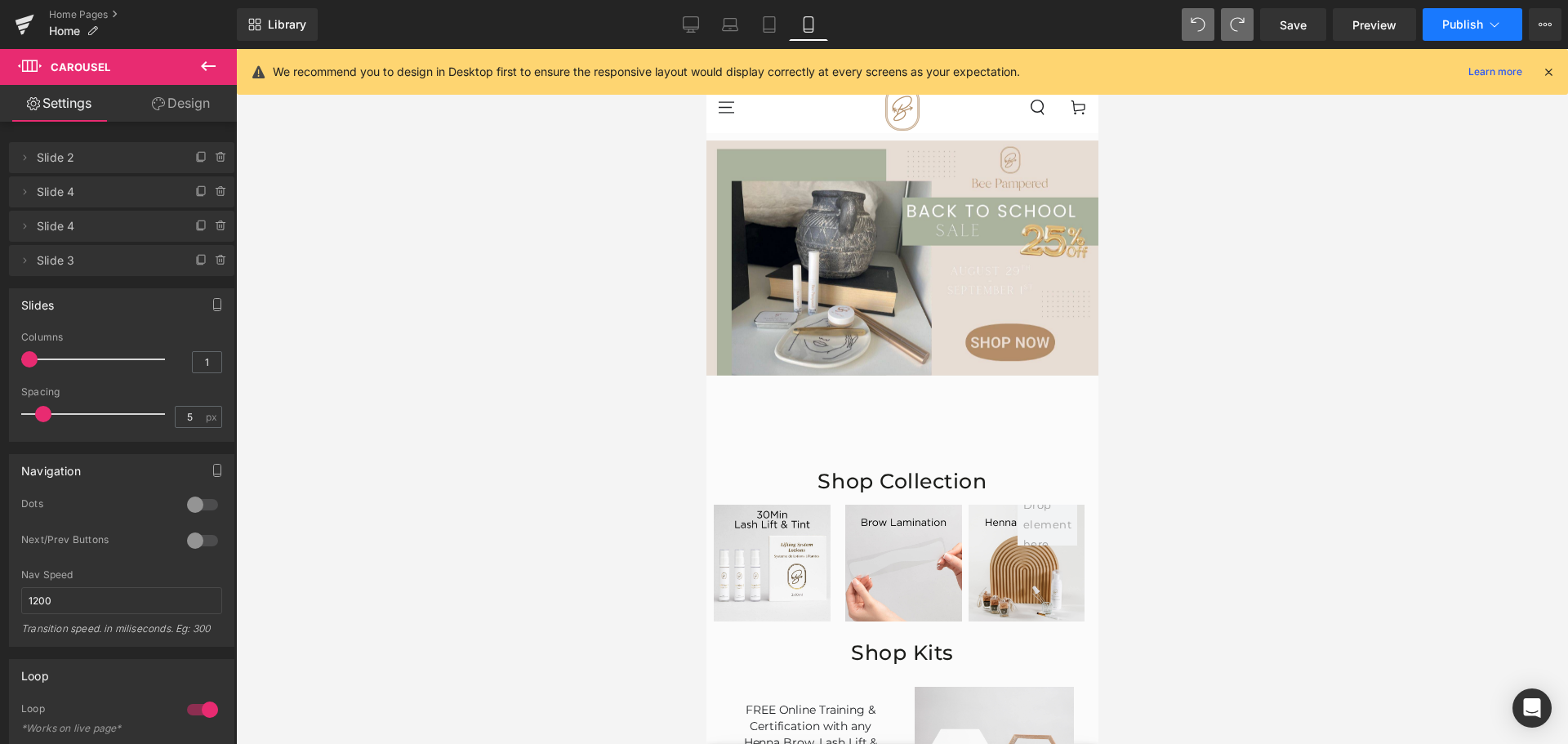
click at [1498, 26] on icon at bounding box center [1494, 24] width 16 height 16
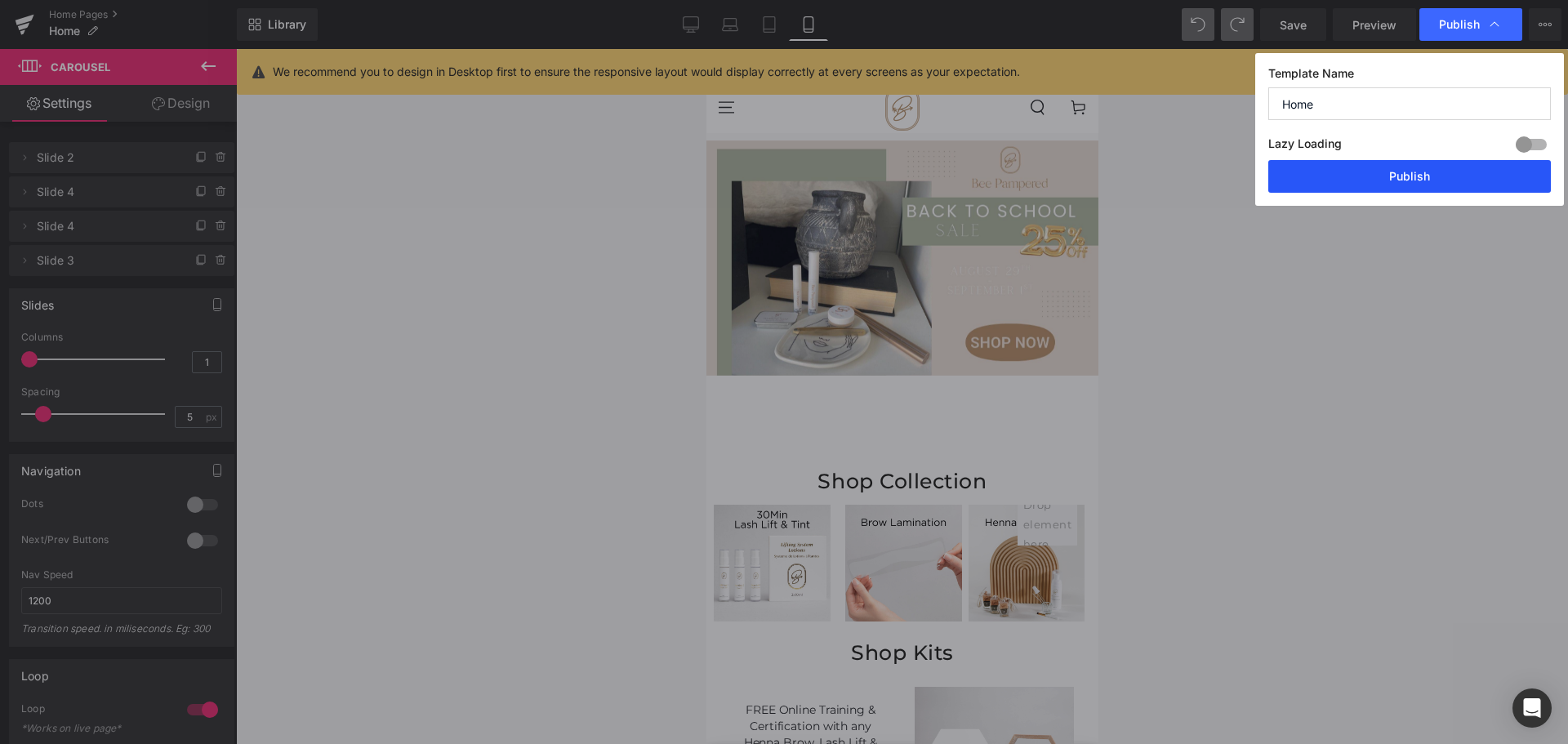
click at [1394, 183] on button "Publish" at bounding box center [1410, 176] width 282 height 33
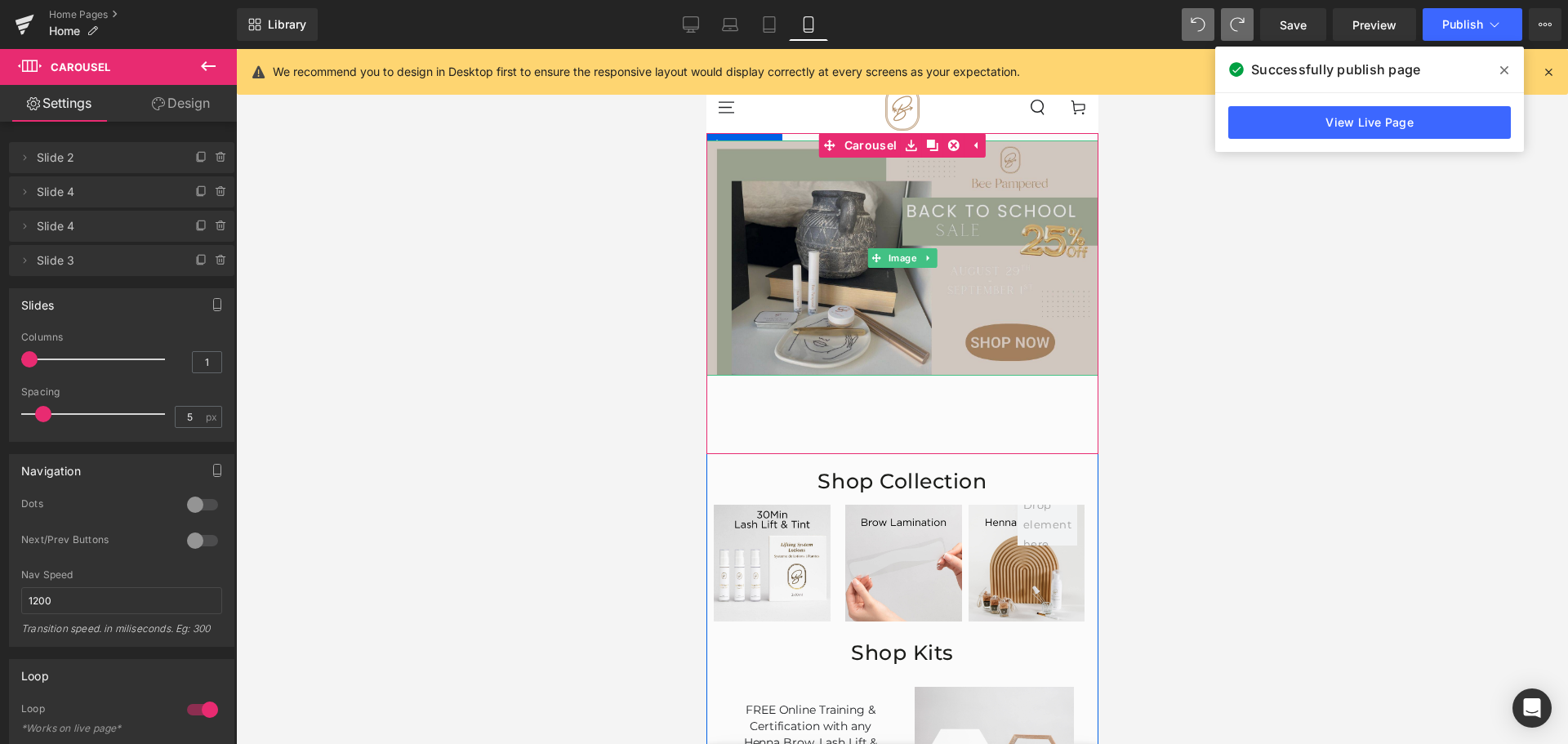
click at [880, 208] on img at bounding box center [902, 257] width 392 height 235
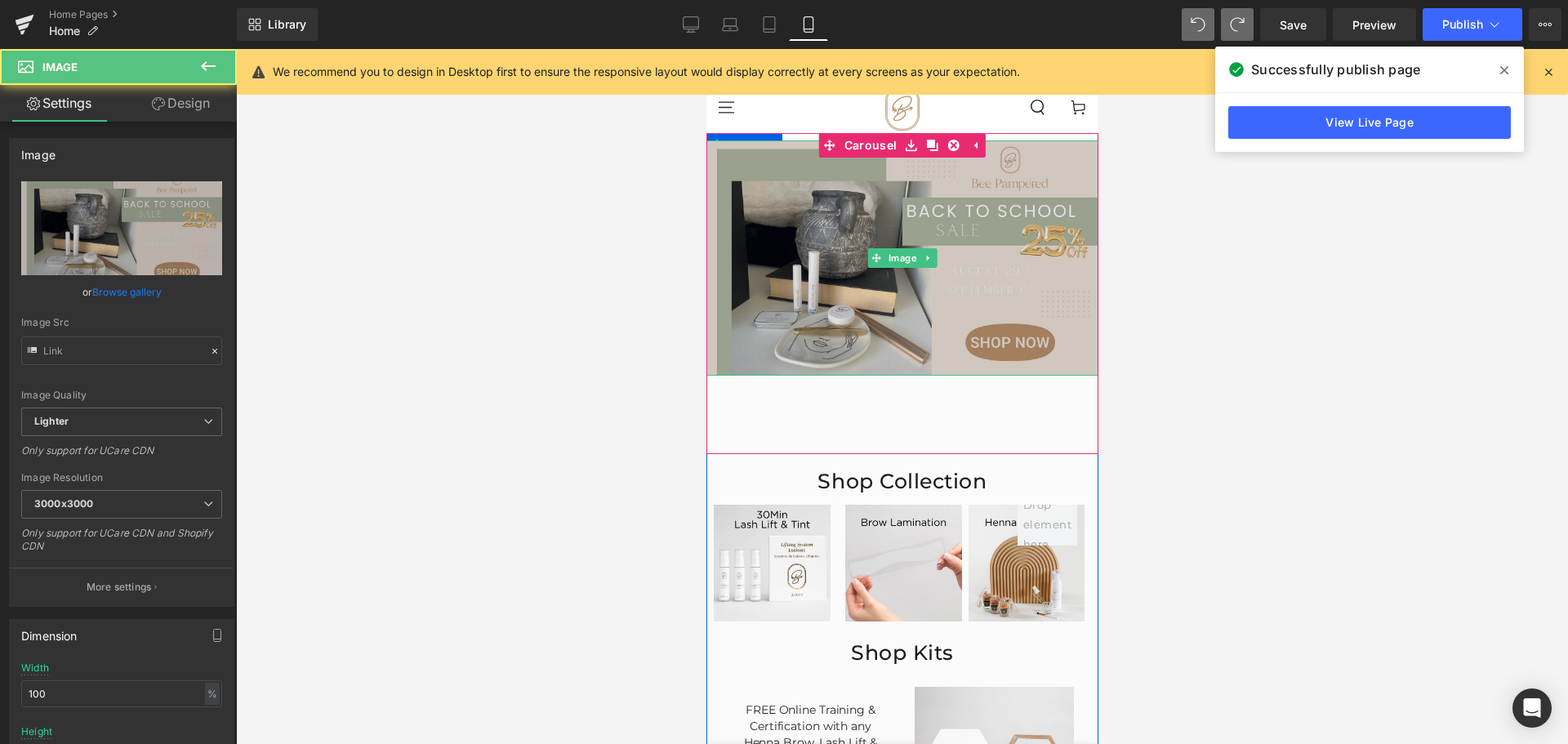
type input "[URL][DOMAIN_NAME]"
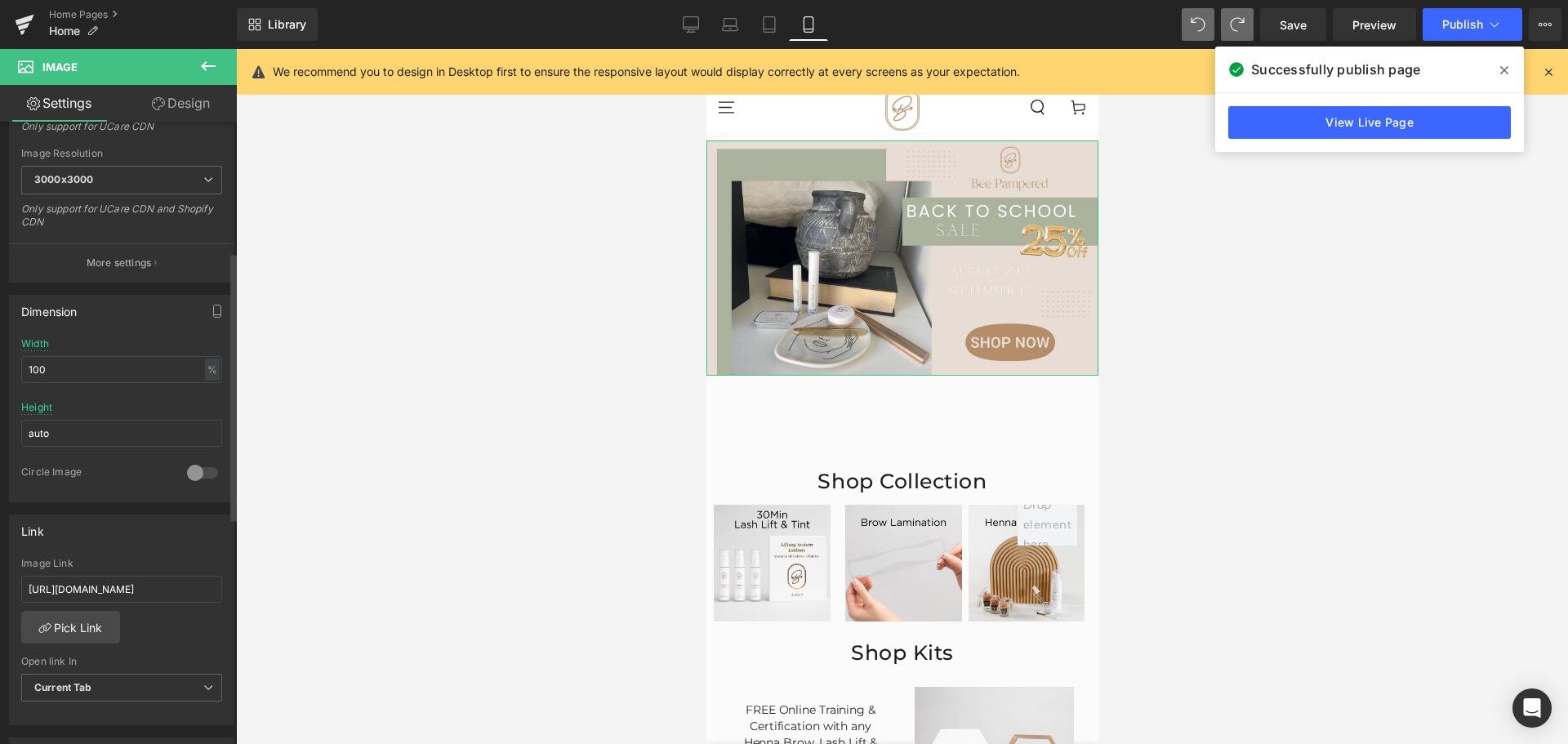
scroll to position [327, 0]
click at [172, 377] on input "100" at bounding box center [121, 366] width 201 height 27
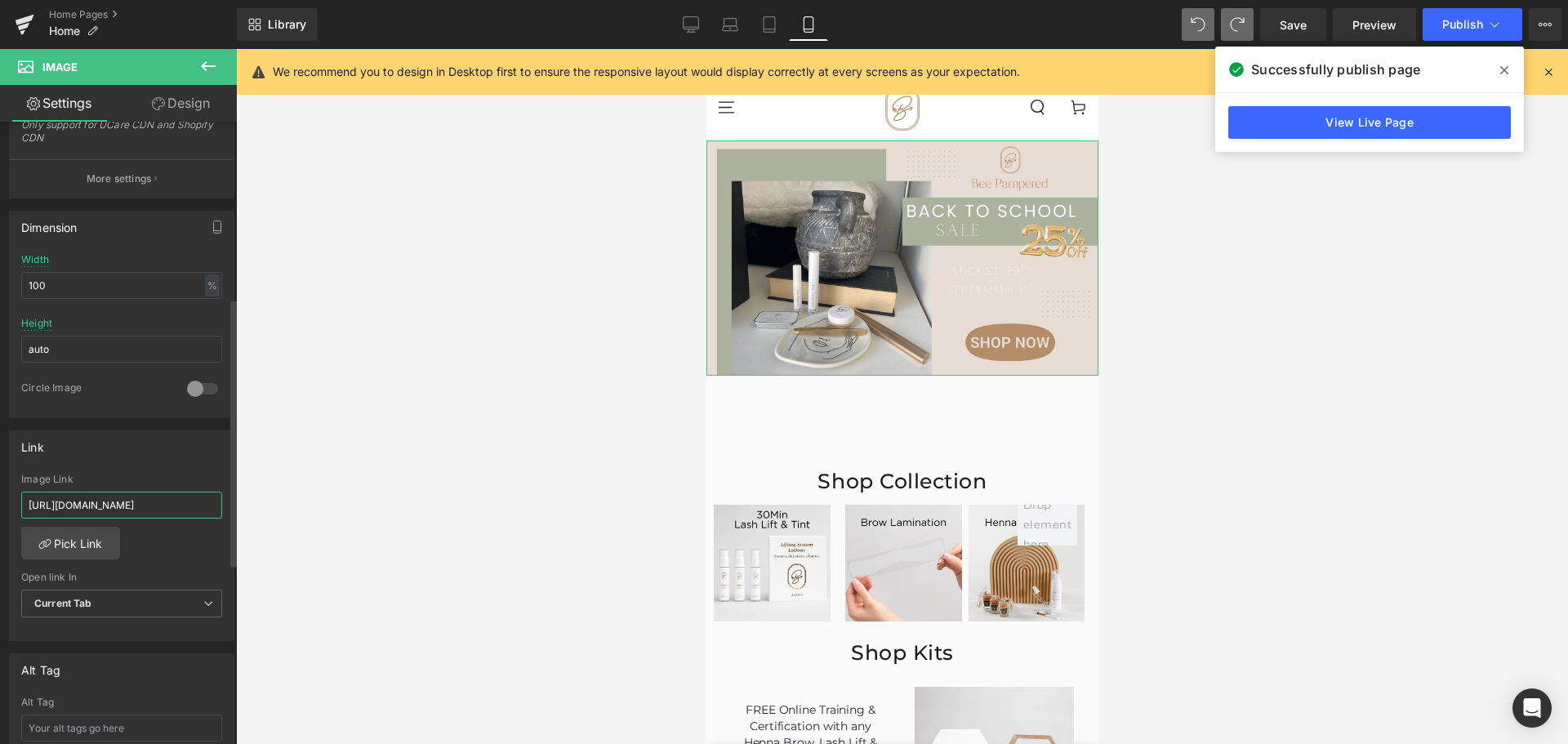
click at [151, 511] on input "[URL][DOMAIN_NAME]" at bounding box center [121, 504] width 201 height 27
click at [223, 563] on div "[URL][DOMAIN_NAME] Image Link [URL][DOMAIN_NAME] Pick Link Current Tab New Tab …" at bounding box center [121, 556] width 224 height 168
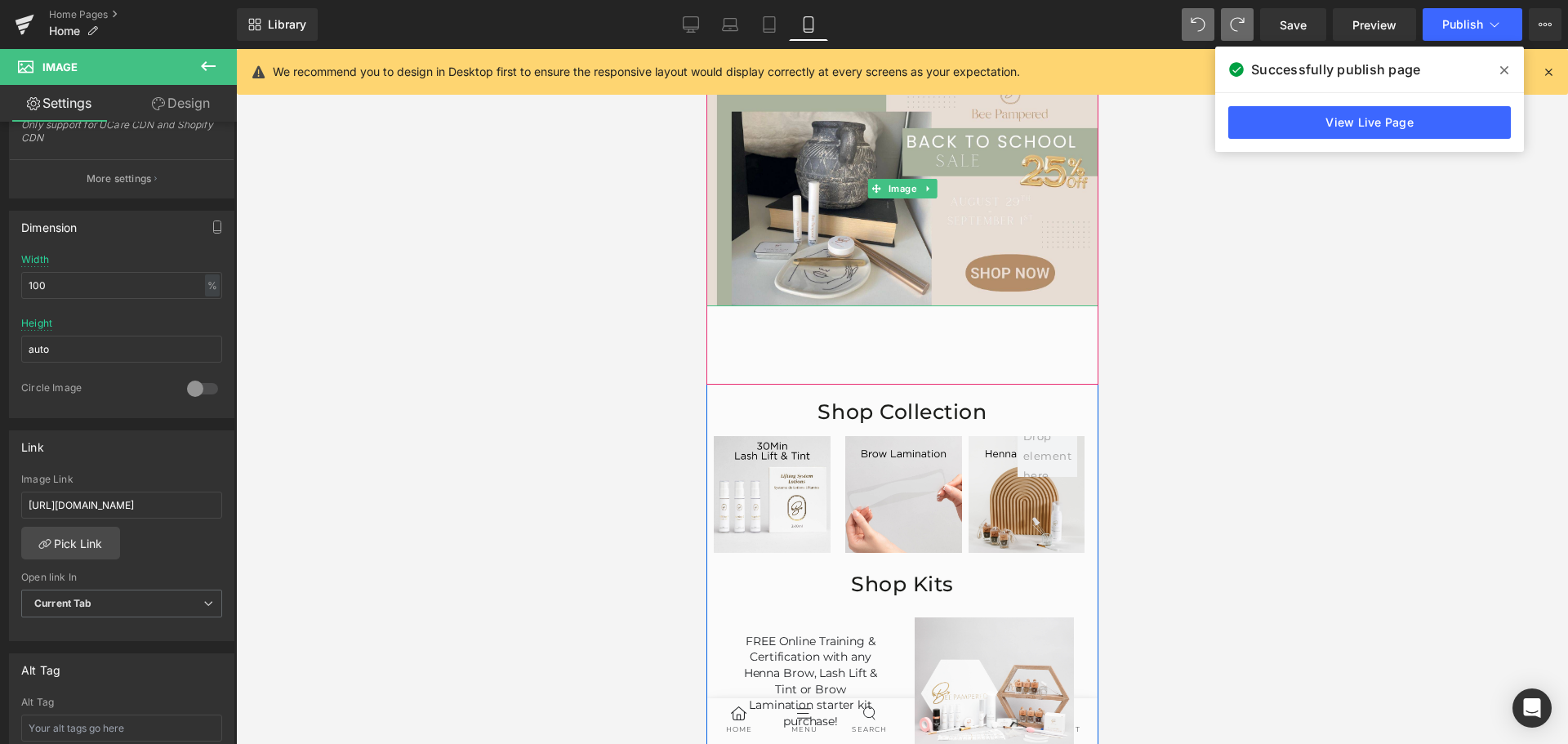
scroll to position [251, 0]
